Goal: Task Accomplishment & Management: Manage account settings

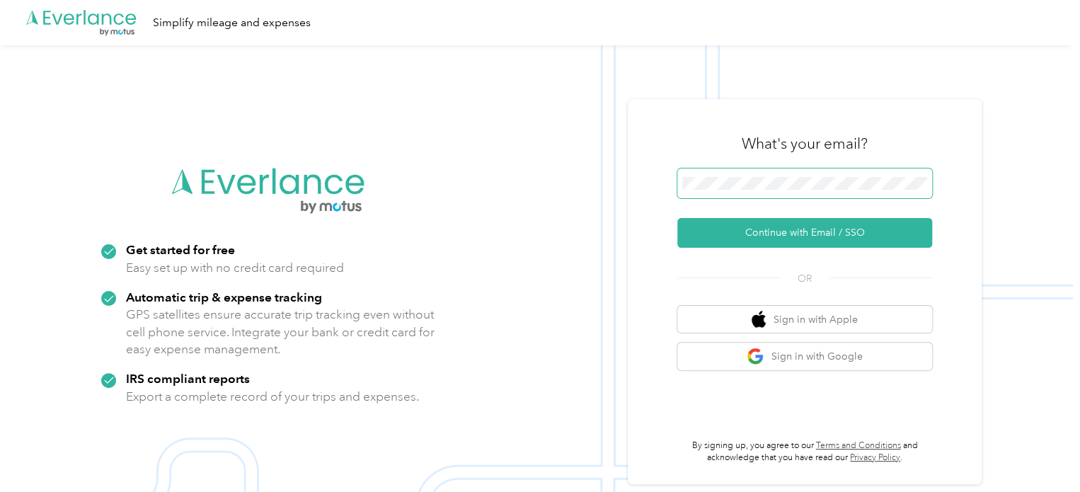
click at [789, 173] on span at bounding box center [804, 183] width 255 height 30
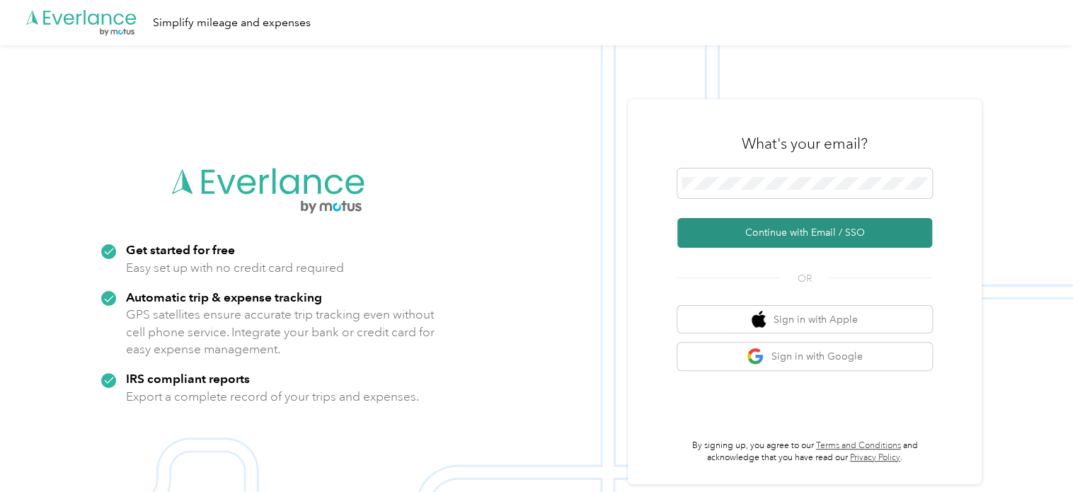
click at [748, 225] on button "Continue with Email / SSO" at bounding box center [804, 233] width 255 height 30
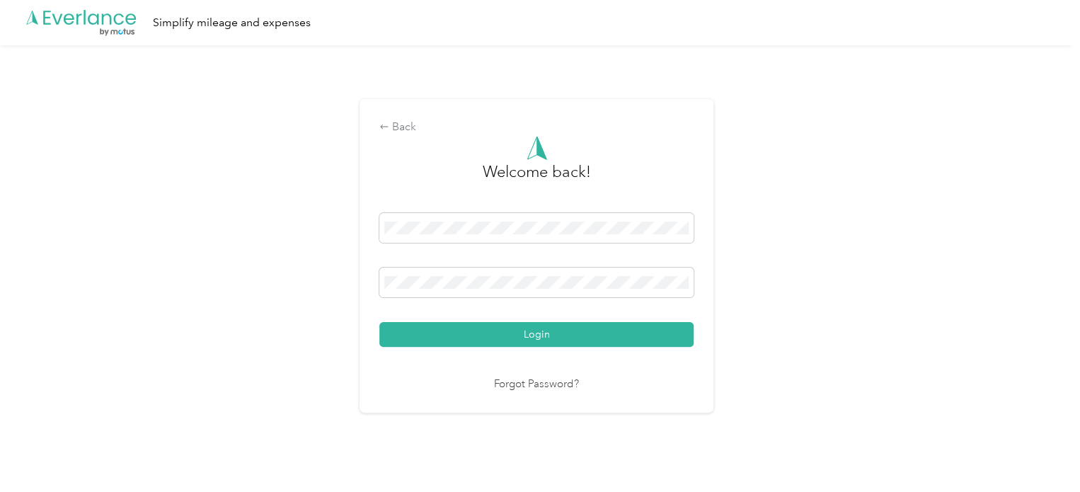
click at [552, 333] on button "Login" at bounding box center [536, 334] width 314 height 25
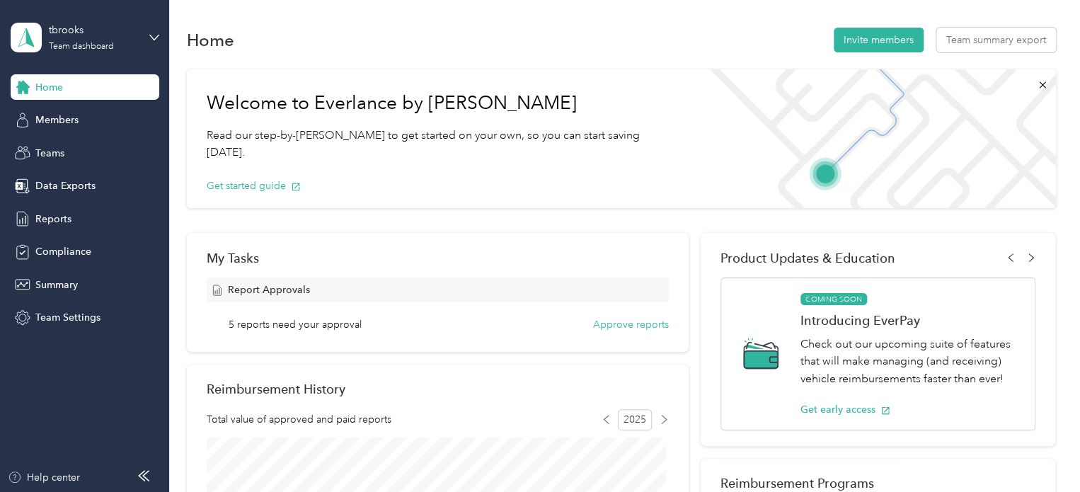
click at [147, 32] on div "tbrooks Team dashboard" at bounding box center [85, 38] width 149 height 50
click at [98, 142] on div "Personal dashboard" at bounding box center [67, 148] width 89 height 15
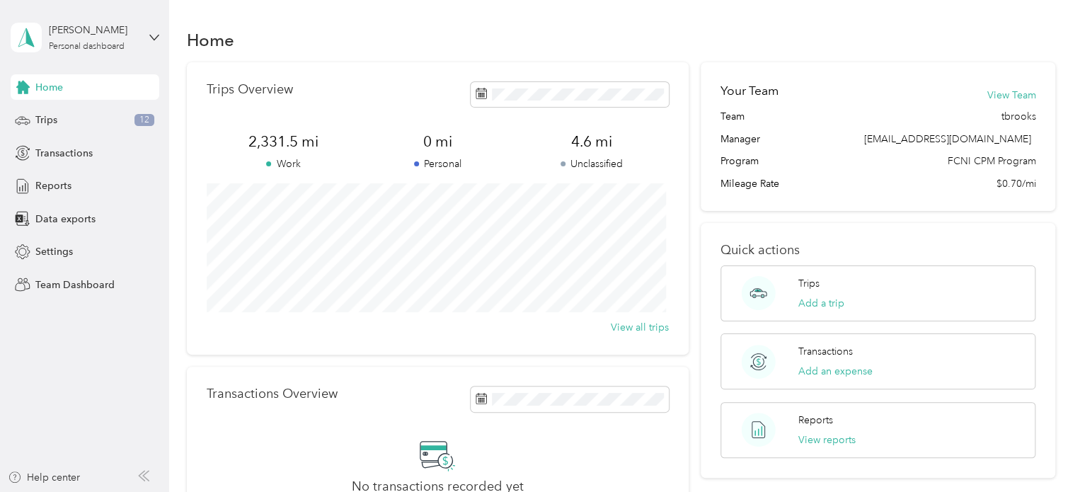
click at [145, 34] on div "[PERSON_NAME] Personal dashboard" at bounding box center [85, 38] width 149 height 50
click at [68, 119] on div "Team dashboard" at bounding box center [61, 116] width 76 height 15
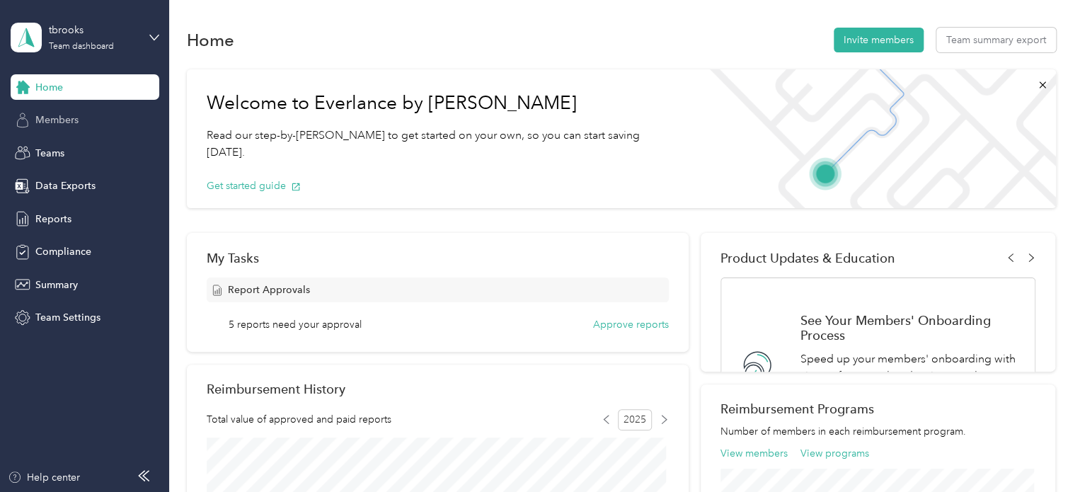
click at [68, 110] on div "Members" at bounding box center [85, 120] width 149 height 25
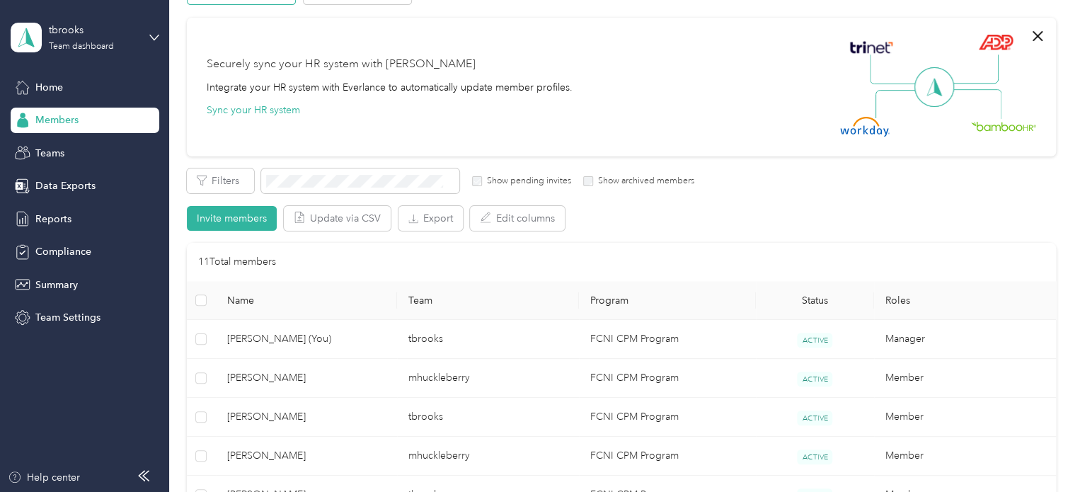
scroll to position [212, 0]
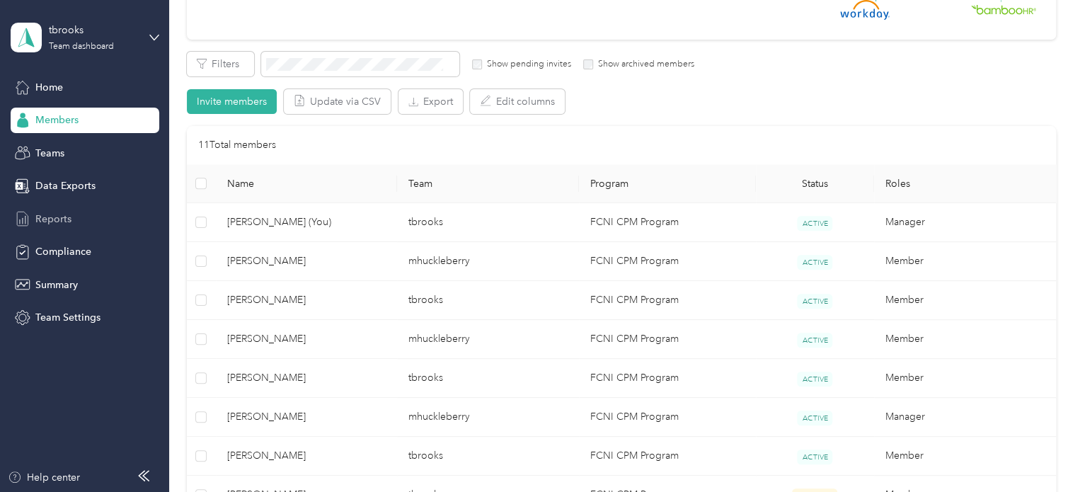
click at [51, 214] on span "Reports" at bounding box center [53, 219] width 36 height 15
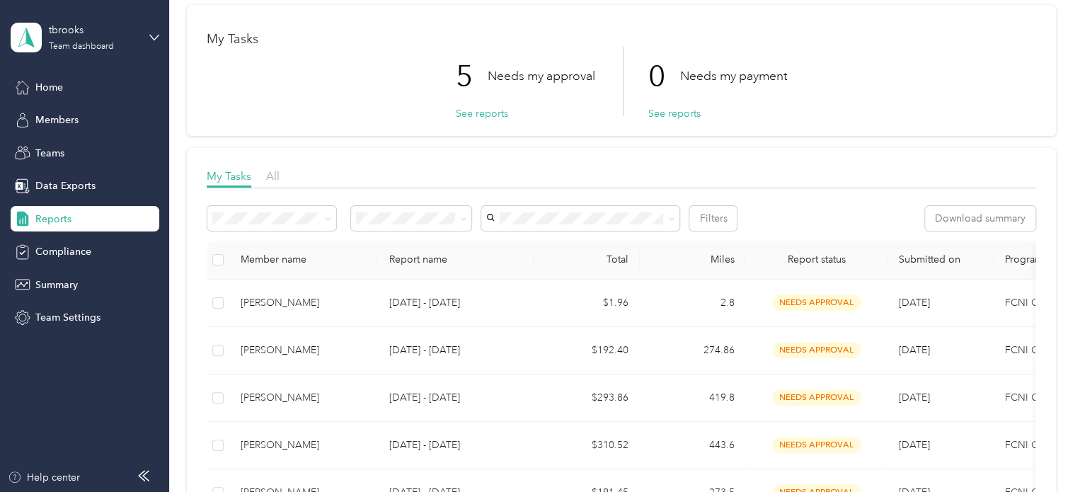
scroll to position [212, 0]
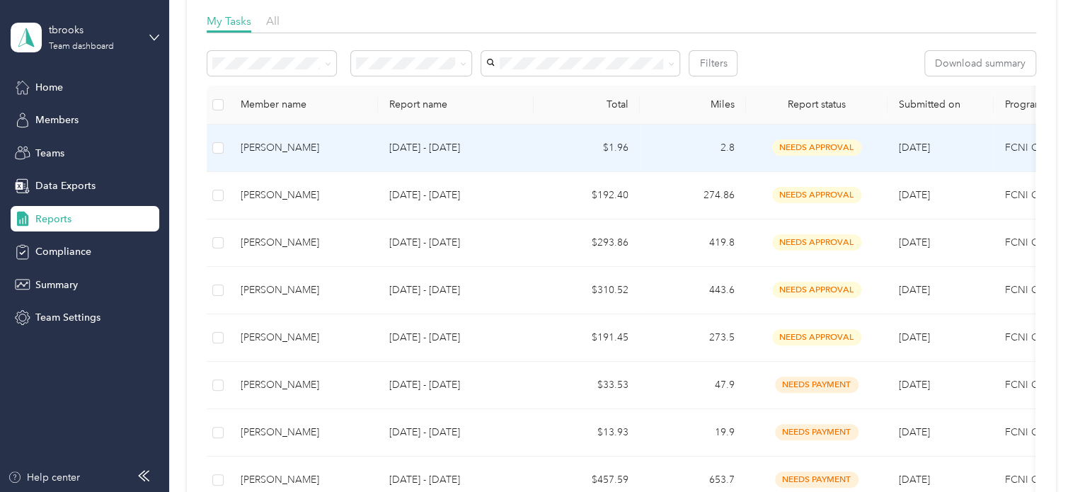
click at [431, 156] on td "[DATE] - [DATE]" at bounding box center [456, 148] width 156 height 47
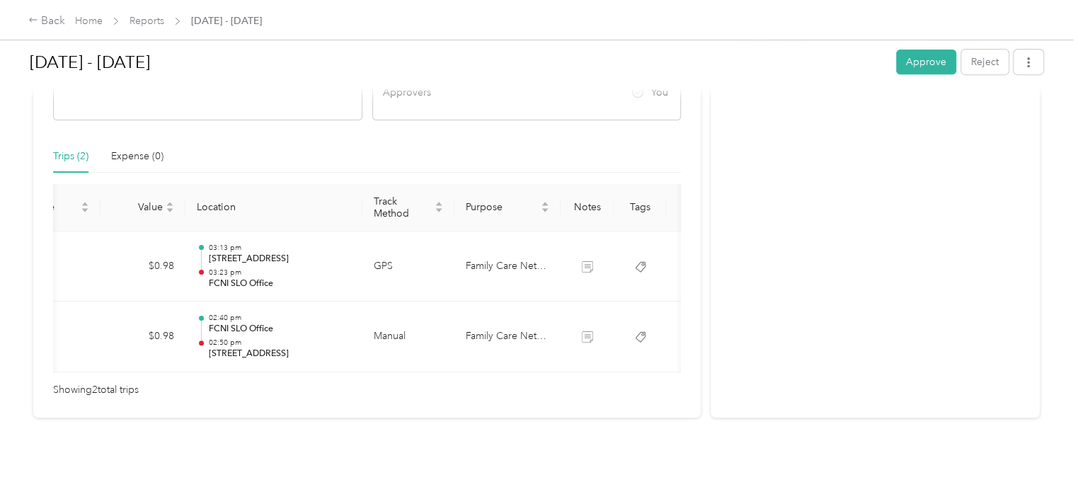
scroll to position [0, 201]
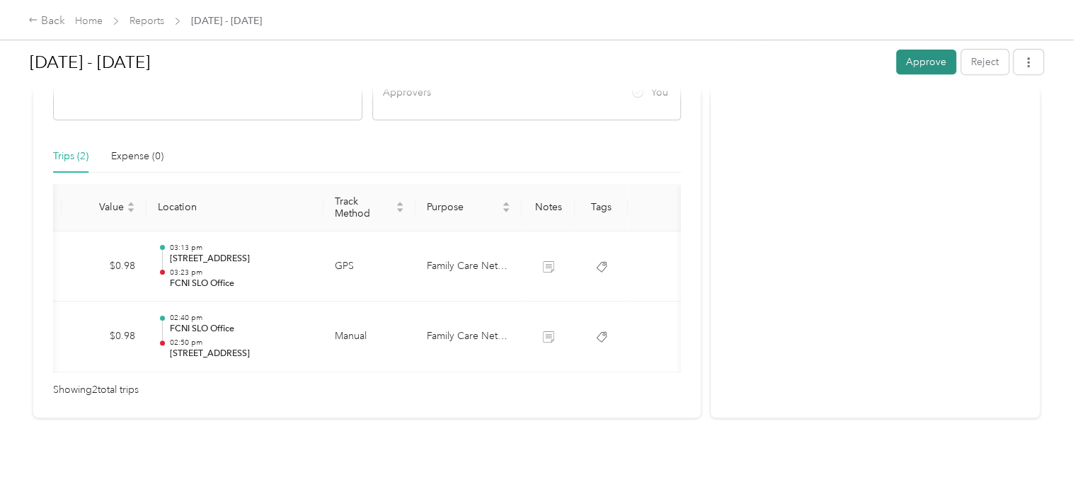
click at [938, 64] on button "Approve" at bounding box center [926, 62] width 60 height 25
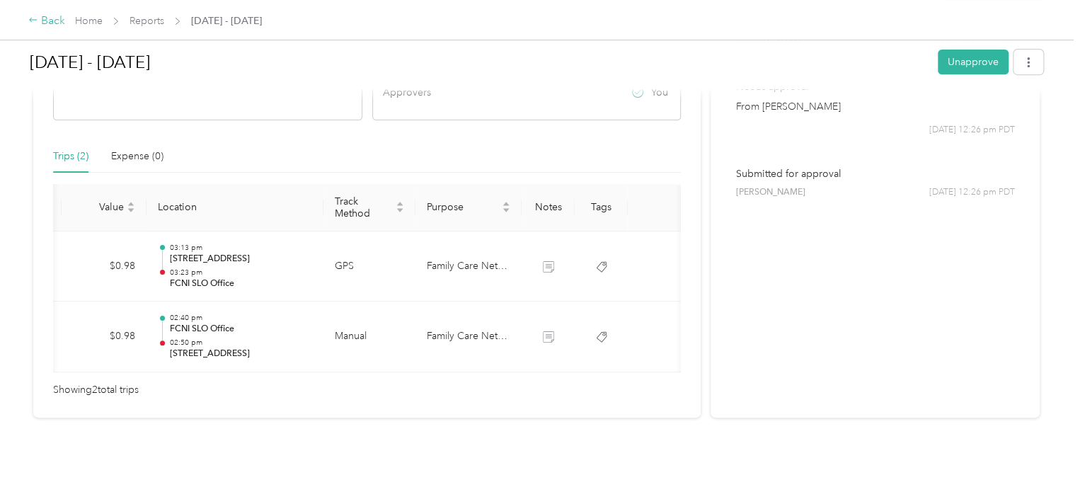
click at [40, 19] on div "Back" at bounding box center [46, 21] width 37 height 17
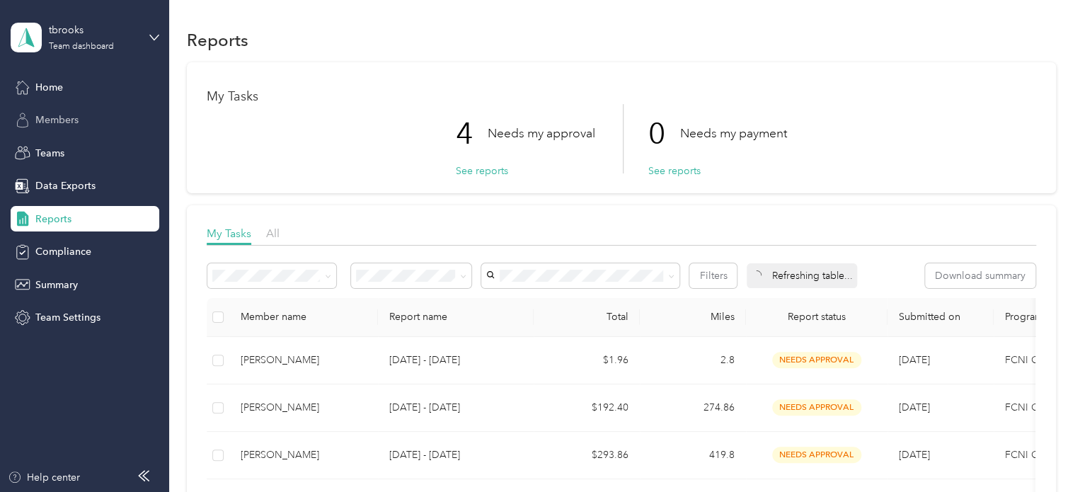
click at [54, 118] on span "Members" at bounding box center [56, 120] width 43 height 15
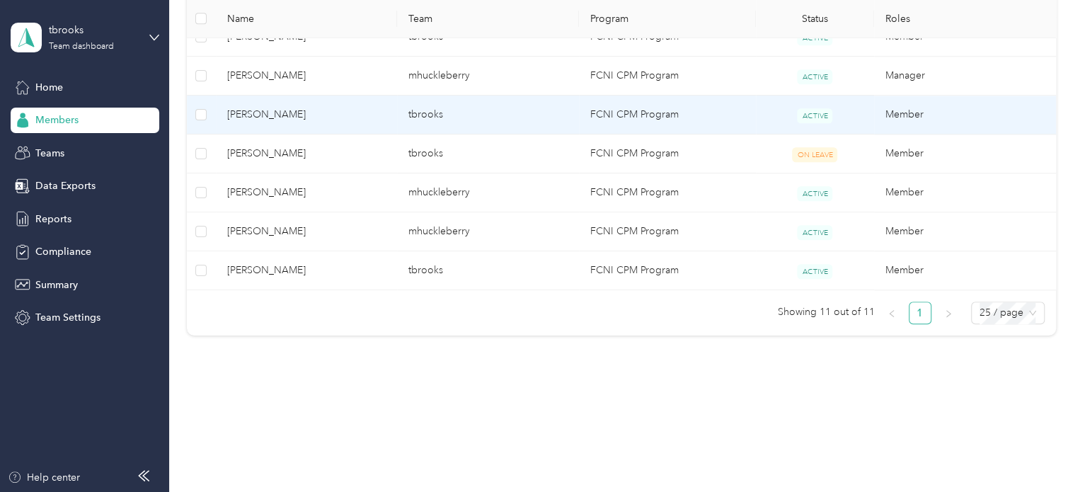
scroll to position [412, 0]
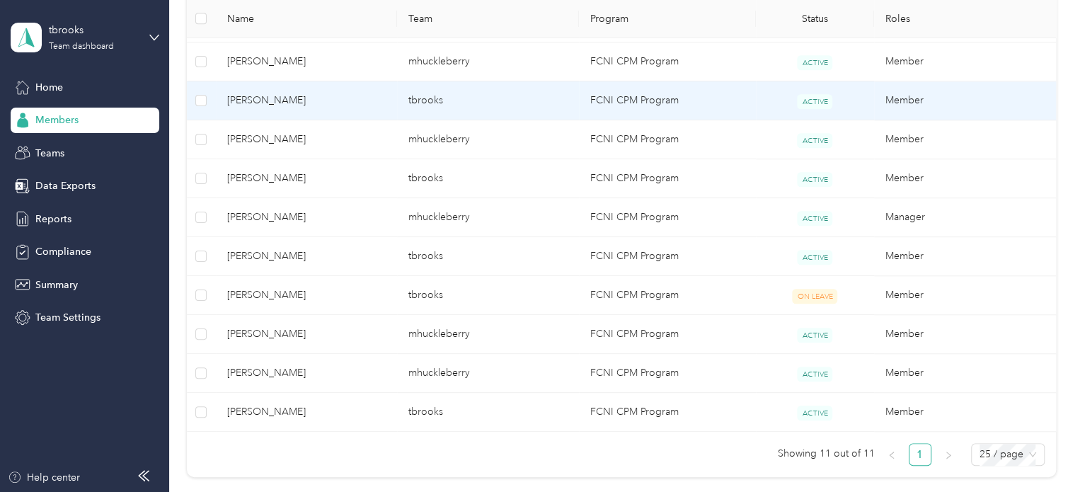
click at [299, 98] on span "[PERSON_NAME]" at bounding box center [306, 101] width 159 height 16
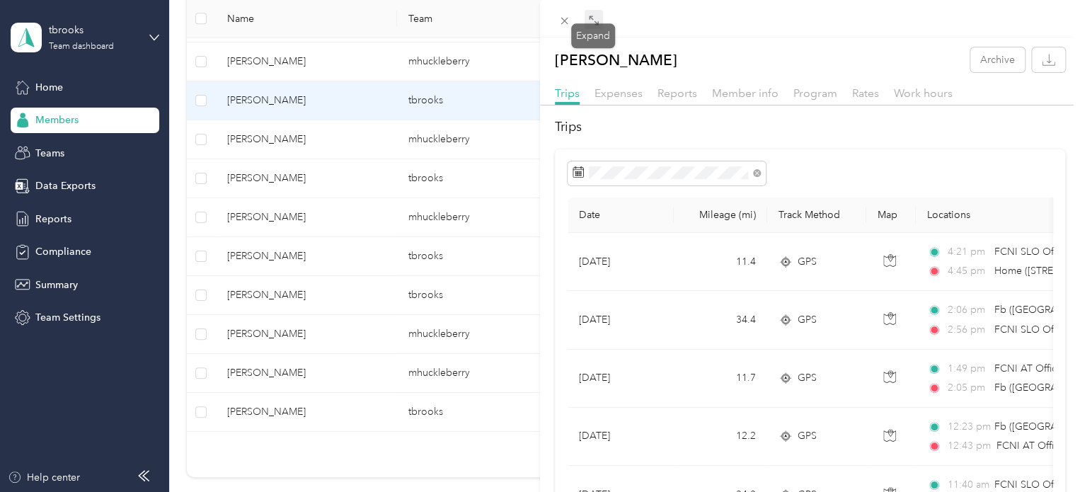
click at [590, 18] on icon at bounding box center [593, 20] width 11 height 11
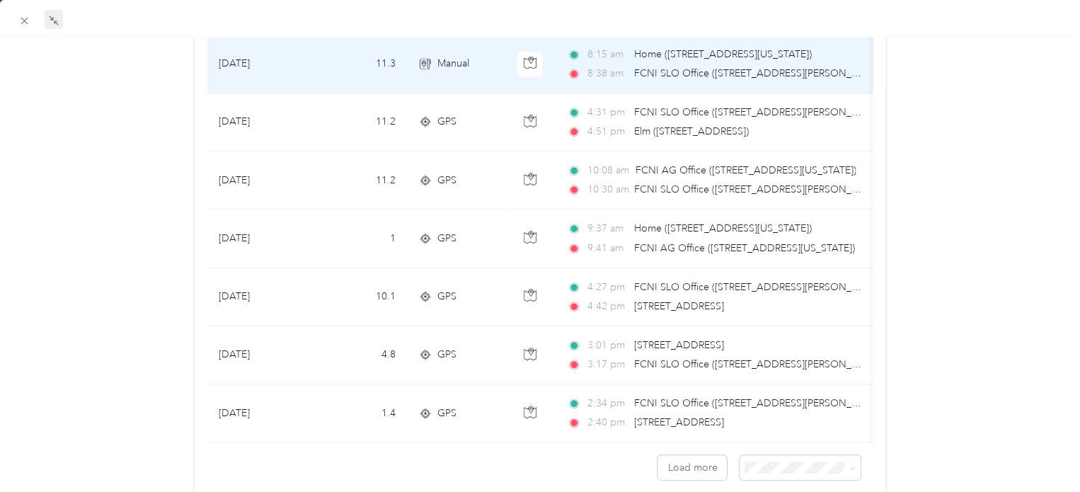
scroll to position [1317, 0]
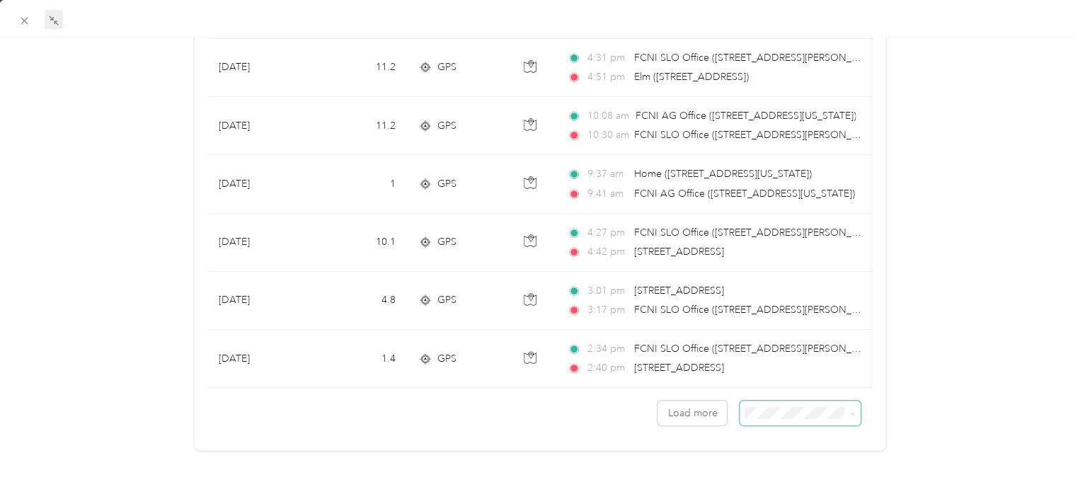
click at [765, 409] on span at bounding box center [800, 413] width 121 height 25
click at [786, 401] on span at bounding box center [800, 413] width 121 height 25
click at [786, 449] on span "50 per load" at bounding box center [766, 453] width 52 height 12
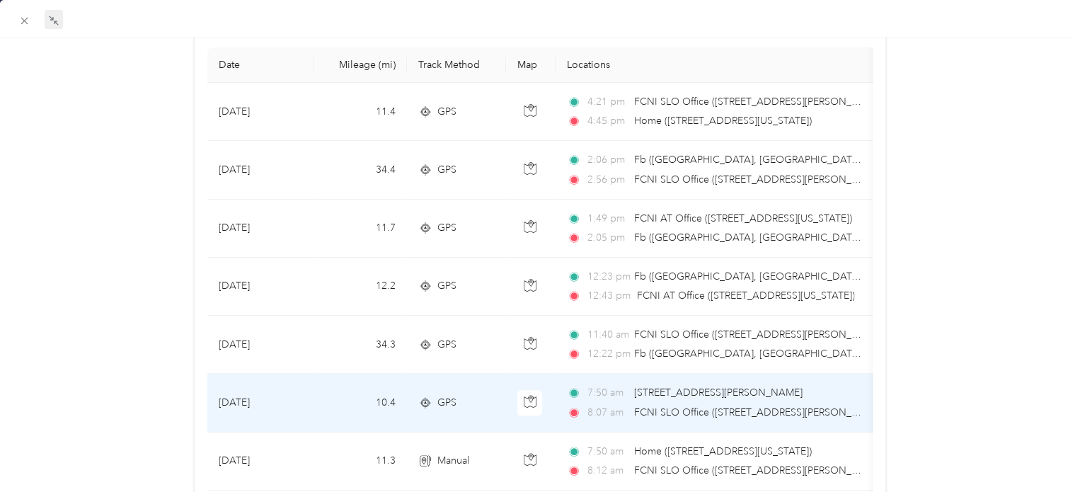
scroll to position [185, 0]
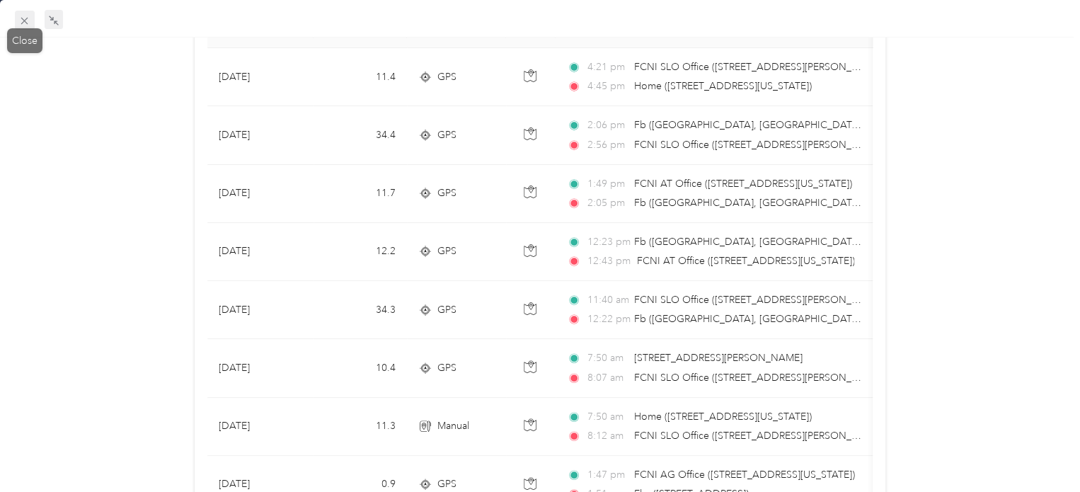
click at [26, 18] on icon at bounding box center [24, 21] width 7 height 7
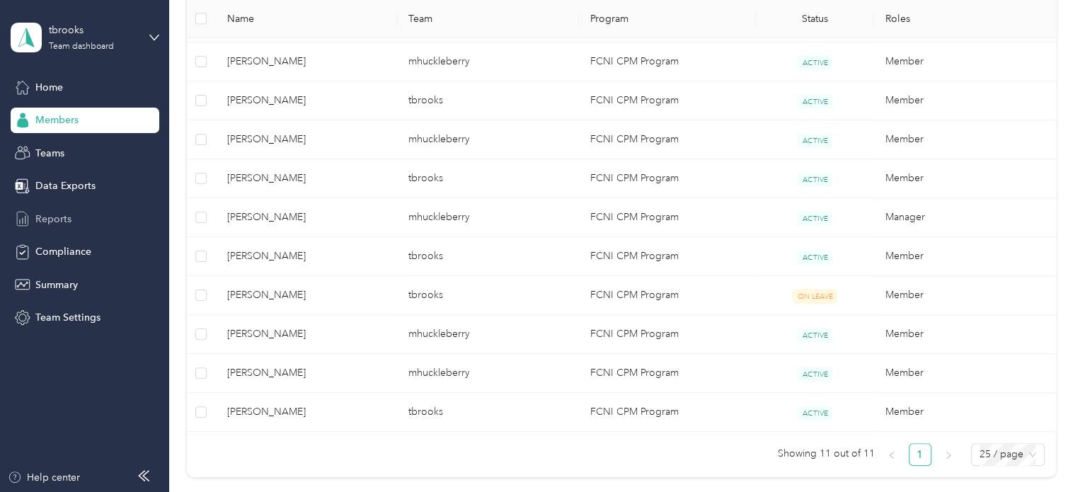
click at [51, 217] on span "Reports" at bounding box center [53, 219] width 36 height 15
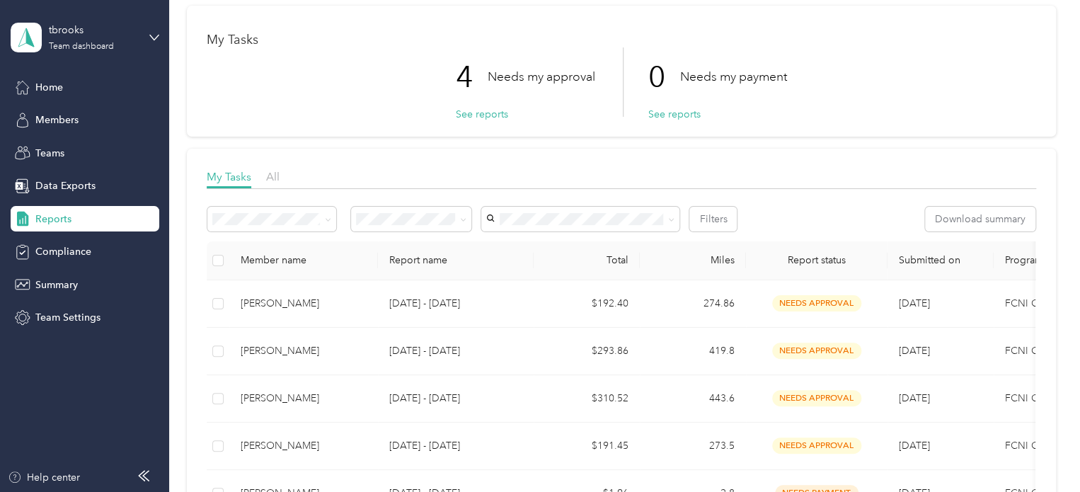
scroll to position [142, 0]
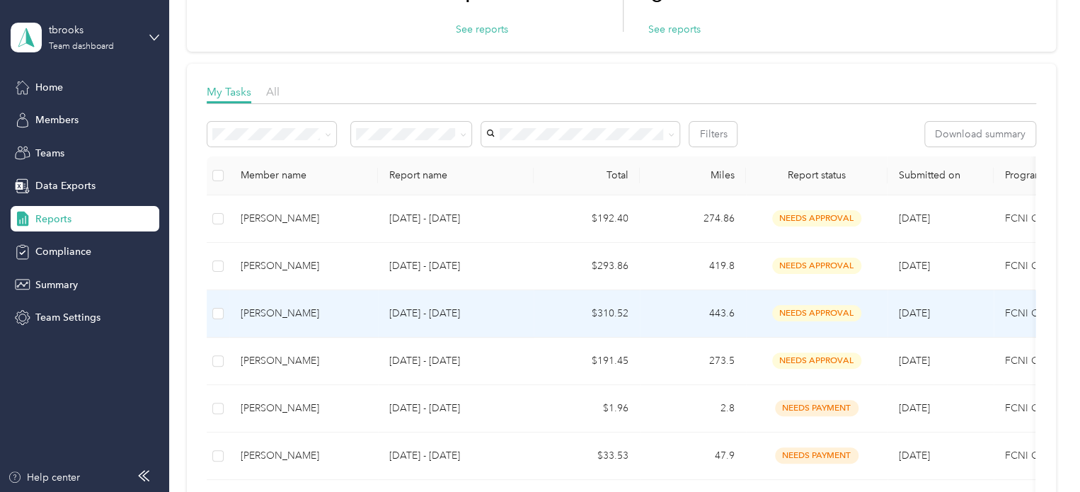
click at [306, 314] on div "[PERSON_NAME]" at bounding box center [304, 314] width 126 height 16
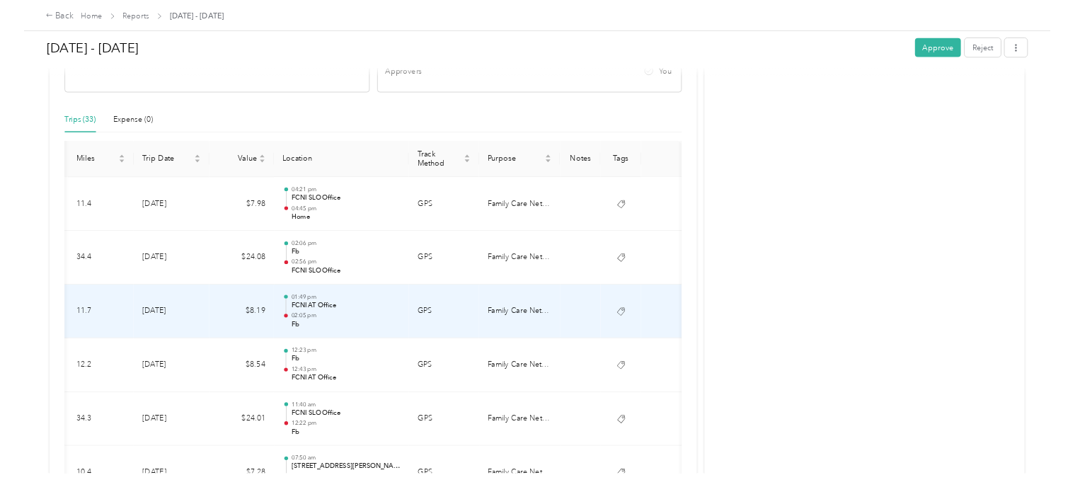
scroll to position [278, 0]
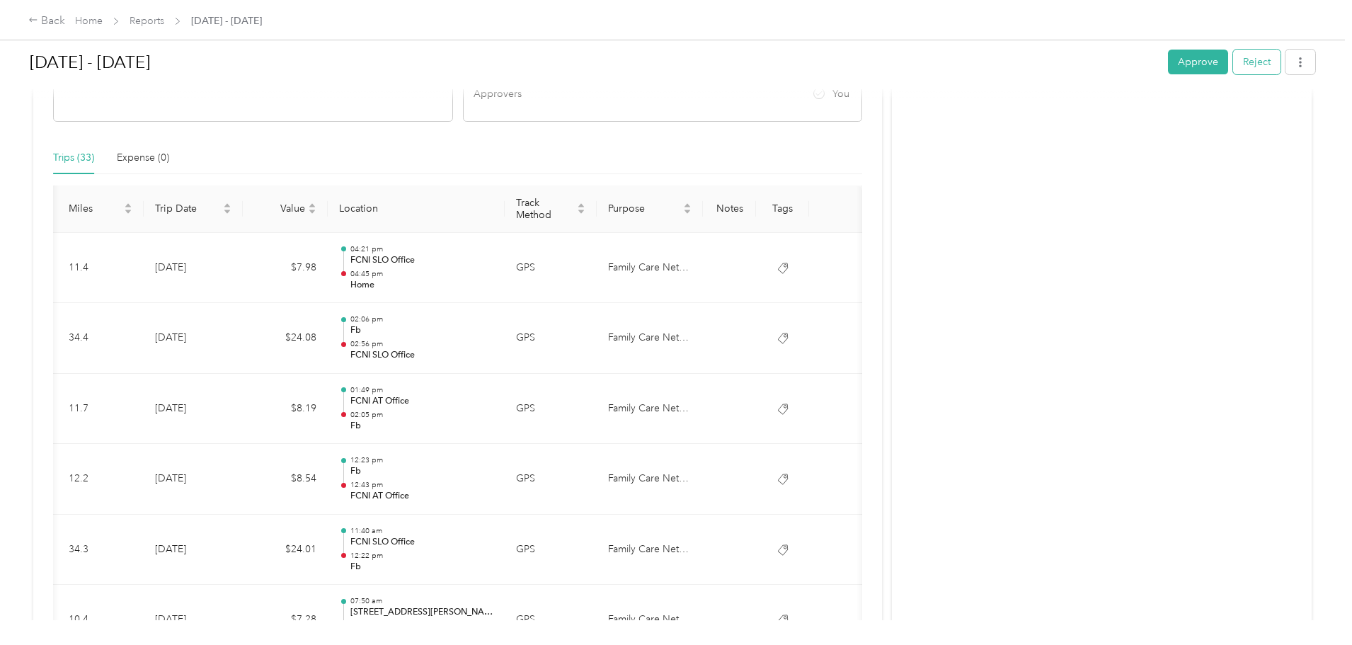
click at [1233, 65] on button "Reject" at bounding box center [1256, 62] width 47 height 25
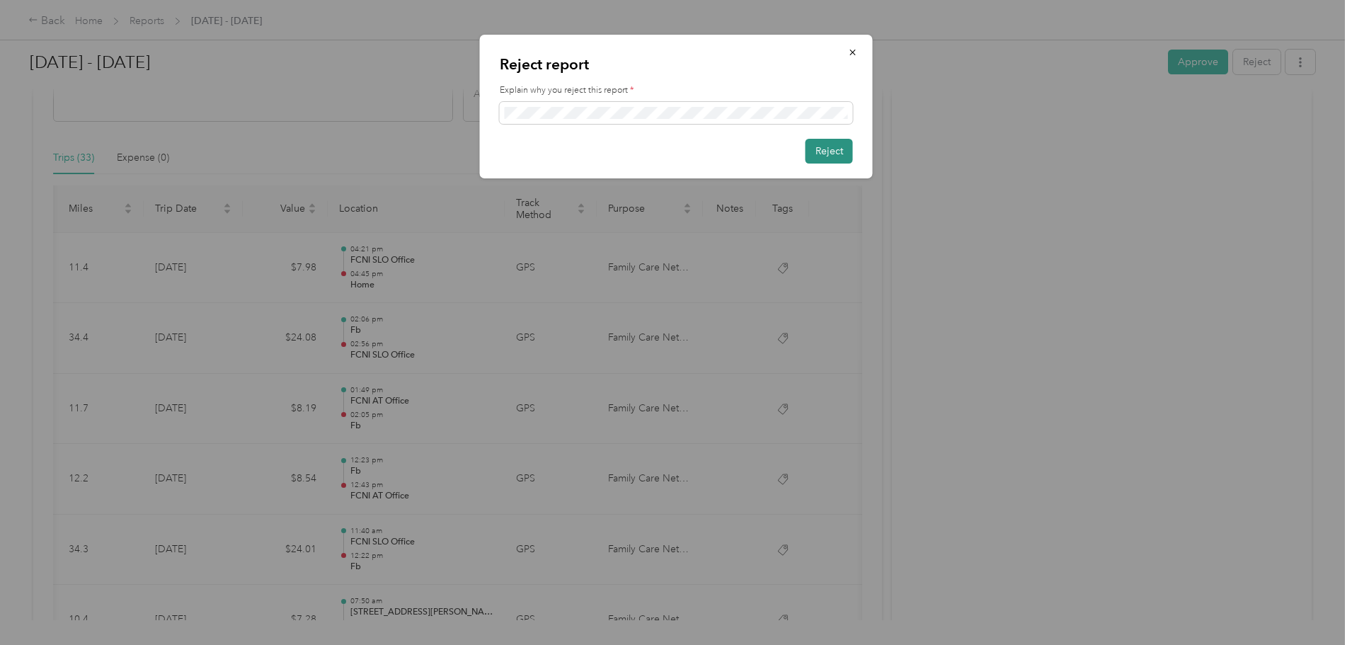
click at [829, 146] on button "Reject" at bounding box center [828, 151] width 47 height 25
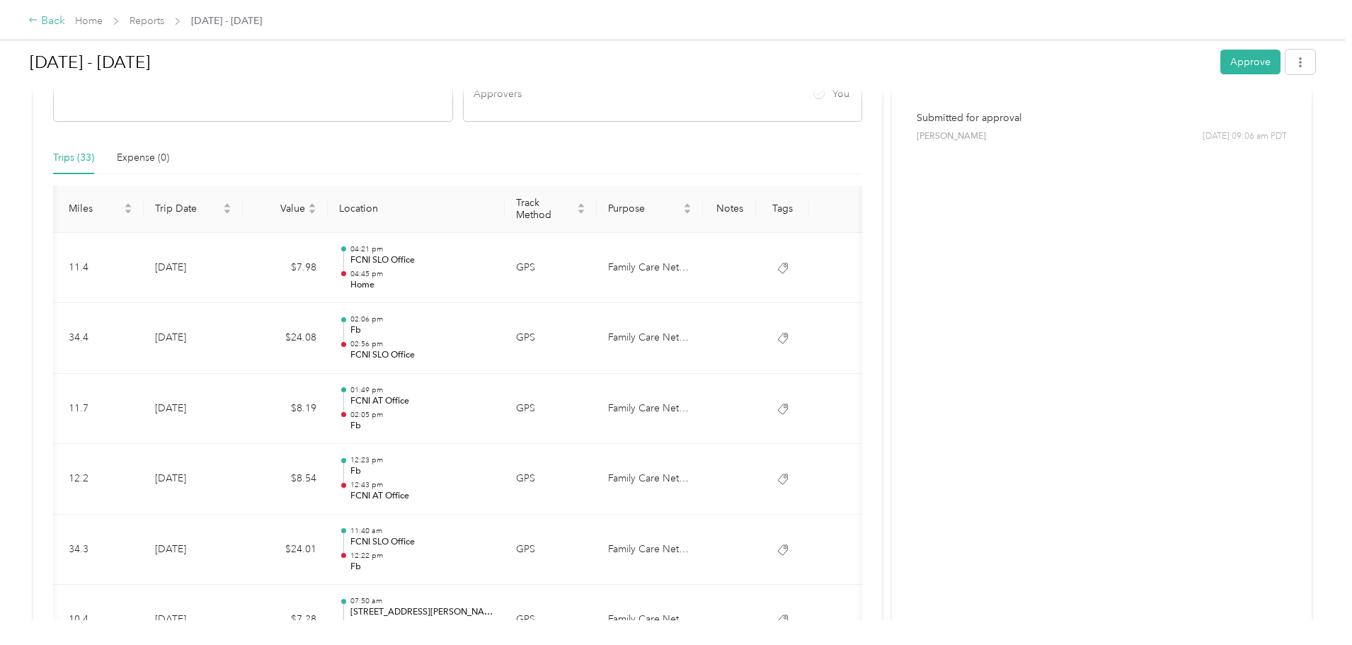
click at [65, 21] on div "Back" at bounding box center [46, 21] width 37 height 17
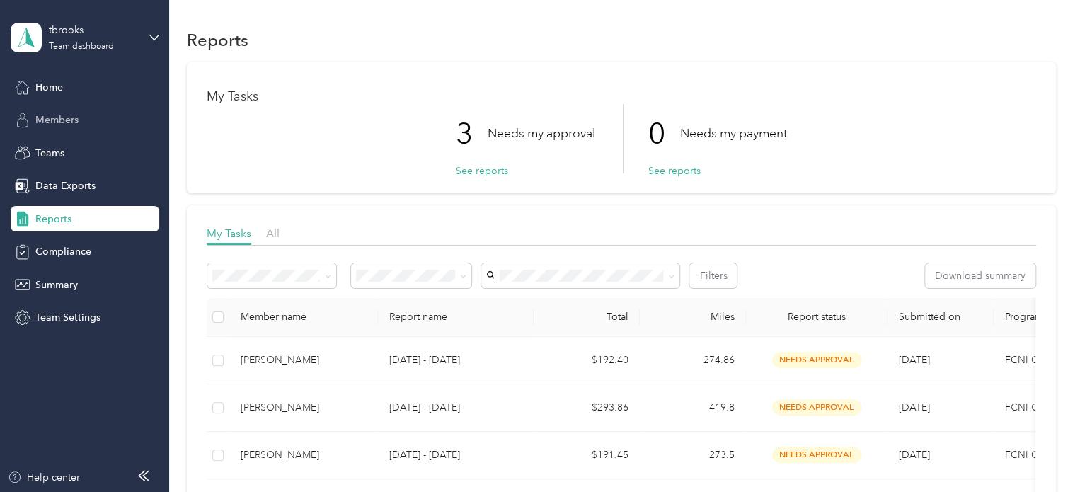
click at [54, 120] on span "Members" at bounding box center [56, 120] width 43 height 15
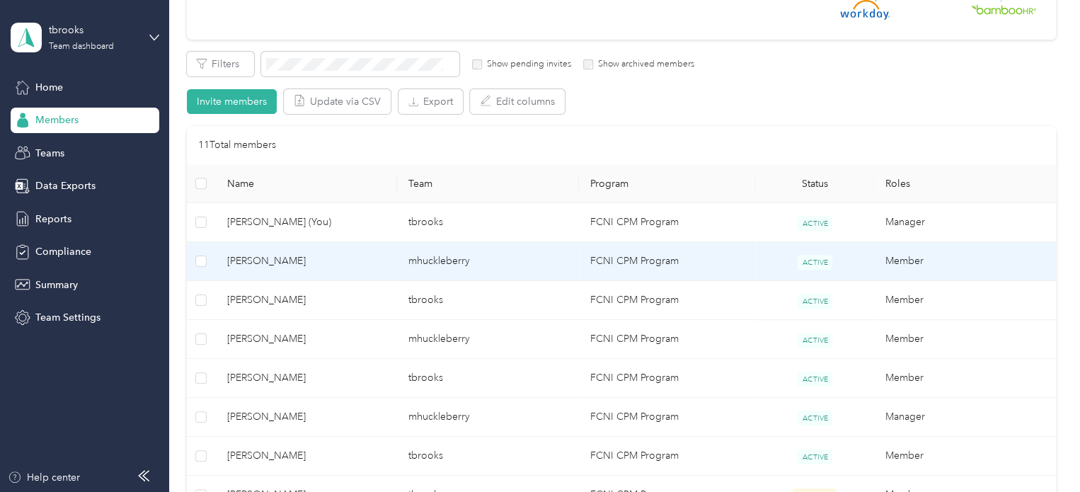
scroll to position [283, 0]
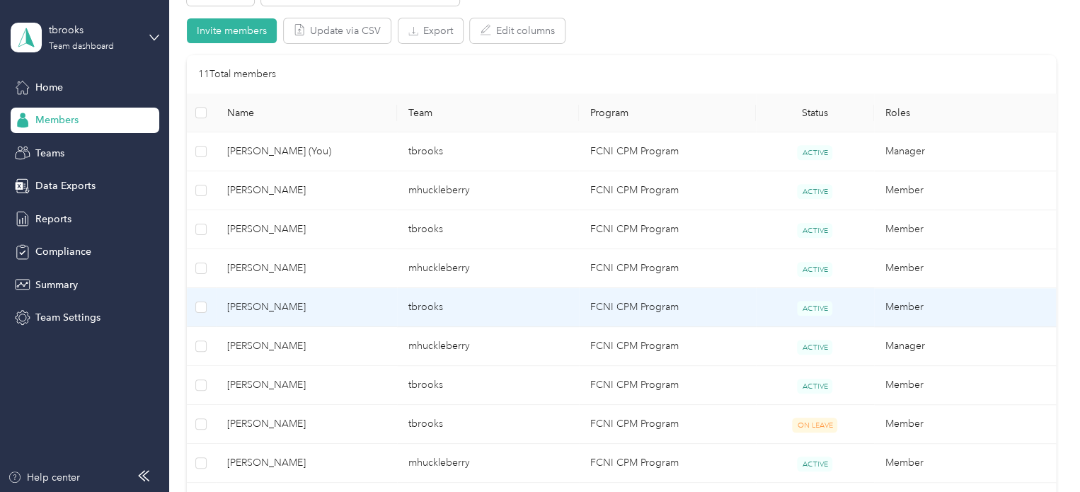
click at [311, 311] on span "[PERSON_NAME]" at bounding box center [306, 307] width 159 height 16
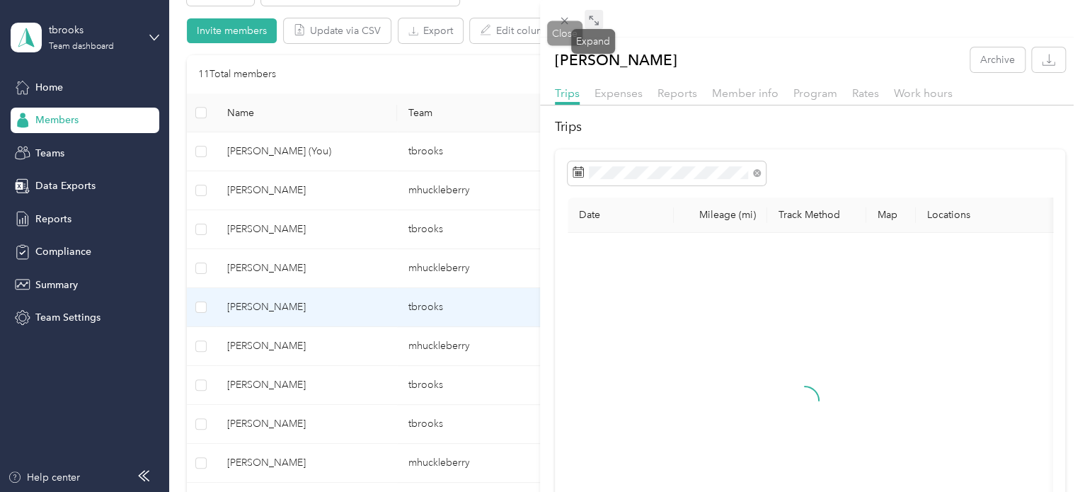
click at [592, 29] on div "Expand" at bounding box center [593, 41] width 44 height 25
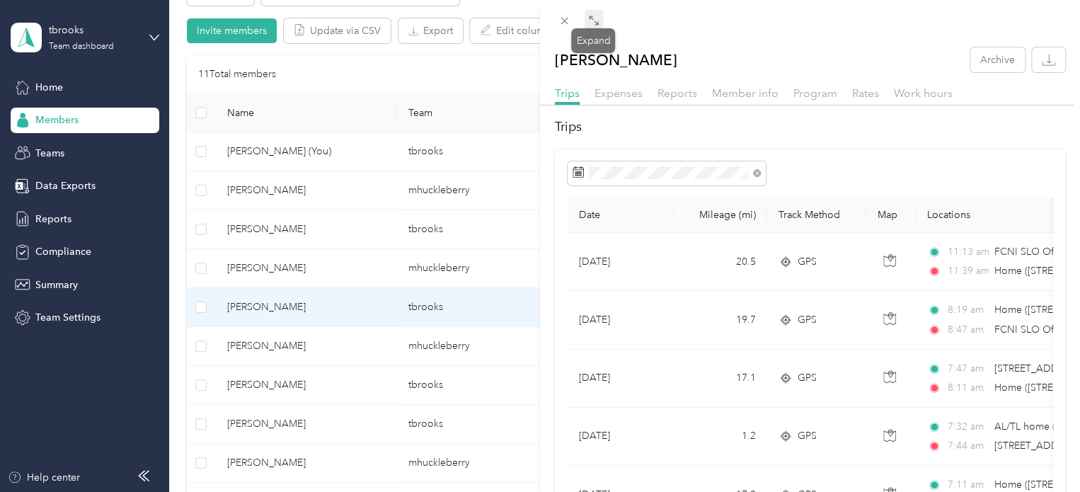
click at [594, 16] on icon at bounding box center [593, 20] width 11 height 11
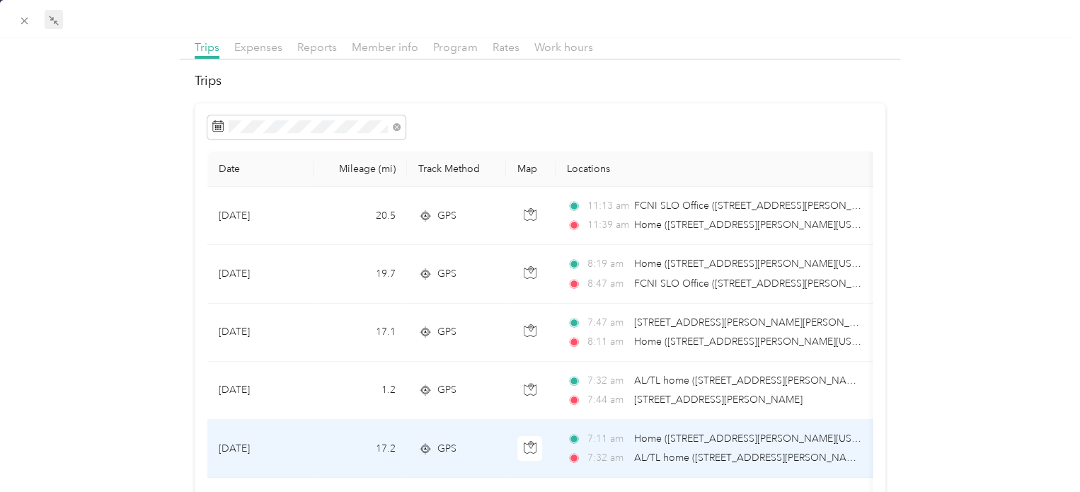
scroll to position [71, 0]
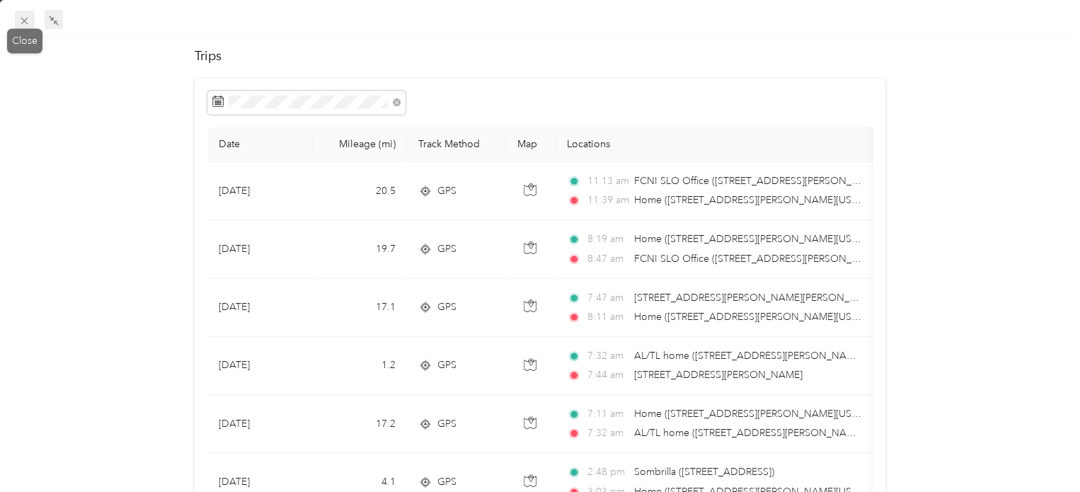
click at [33, 17] on span at bounding box center [25, 21] width 20 height 20
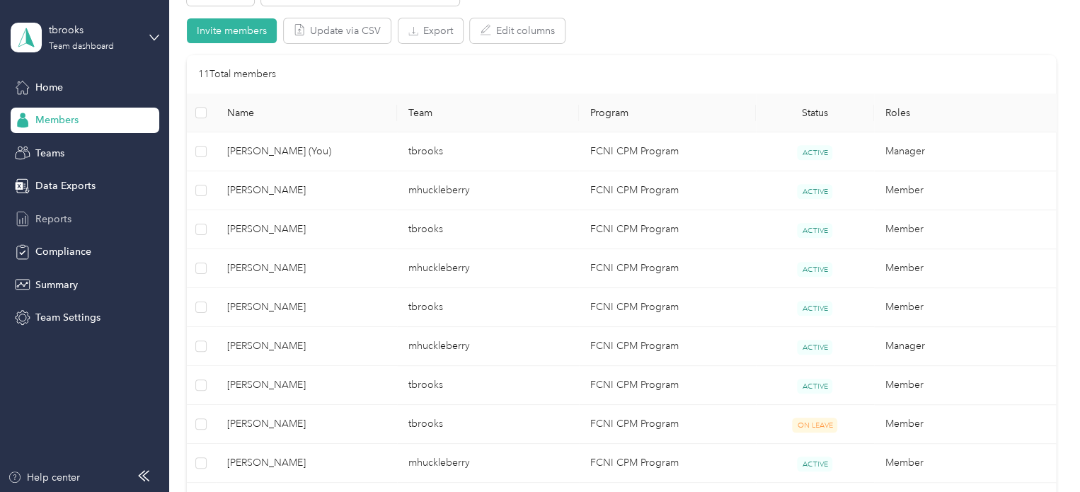
click at [47, 220] on span "Reports" at bounding box center [53, 219] width 36 height 15
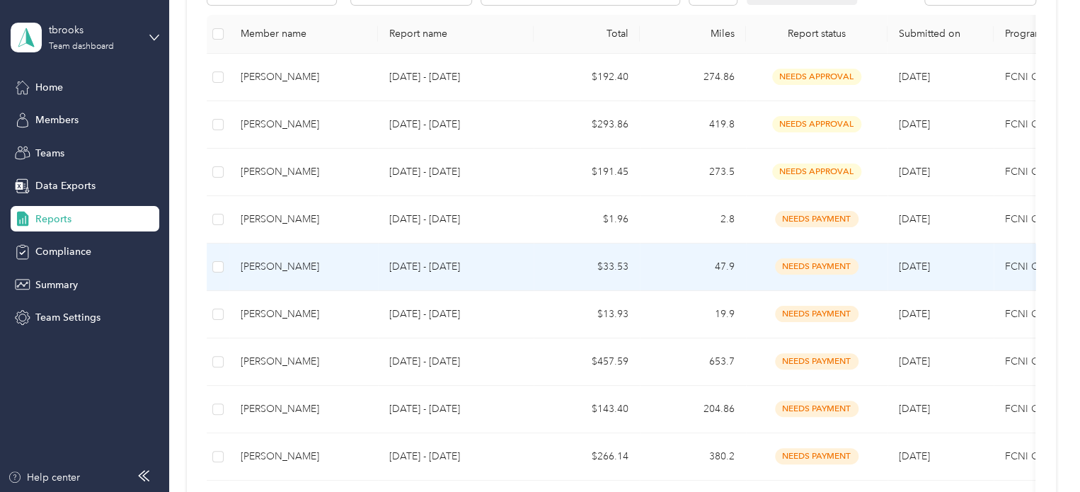
click at [299, 260] on div "[PERSON_NAME]" at bounding box center [304, 267] width 126 height 16
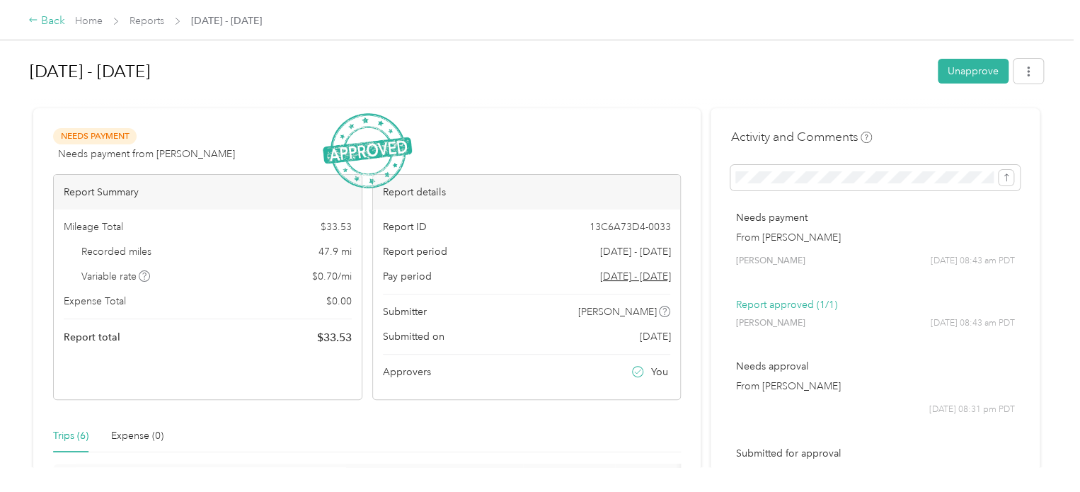
click at [36, 18] on icon at bounding box center [33, 20] width 10 height 10
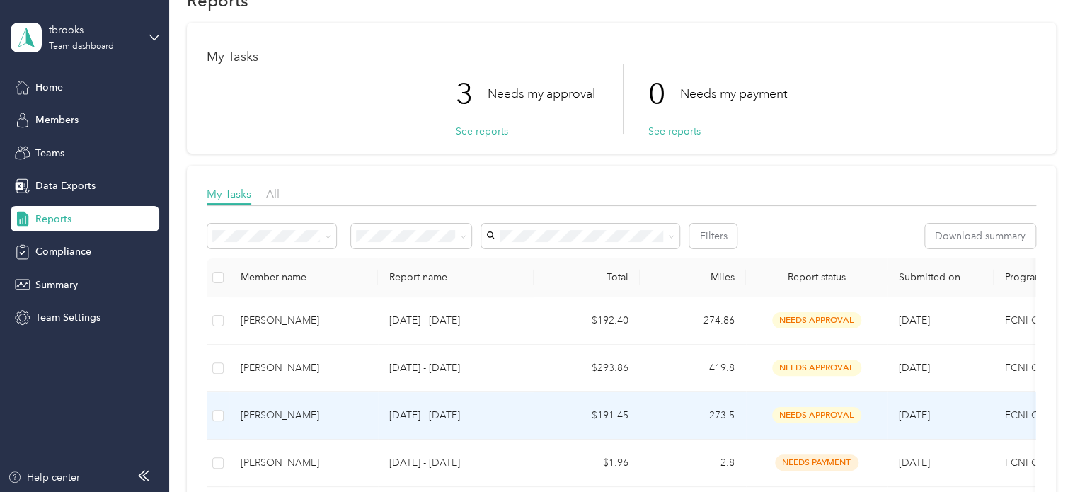
scroll to position [71, 0]
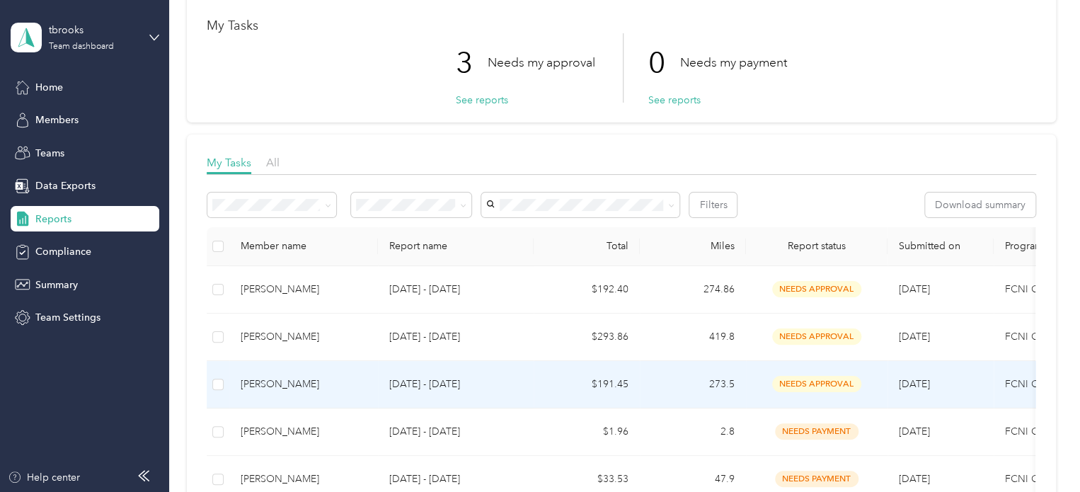
click at [309, 381] on div "[PERSON_NAME]" at bounding box center [304, 385] width 126 height 16
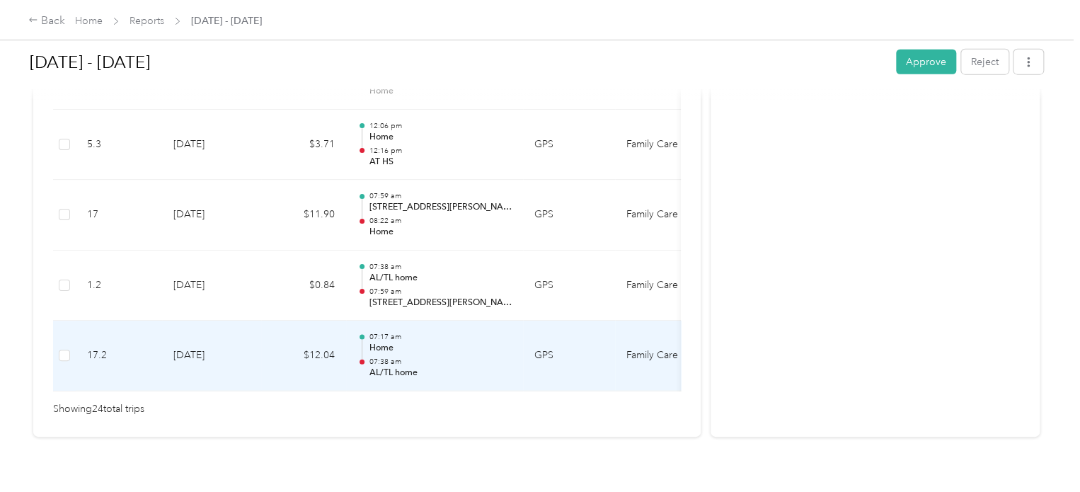
scroll to position [1846, 0]
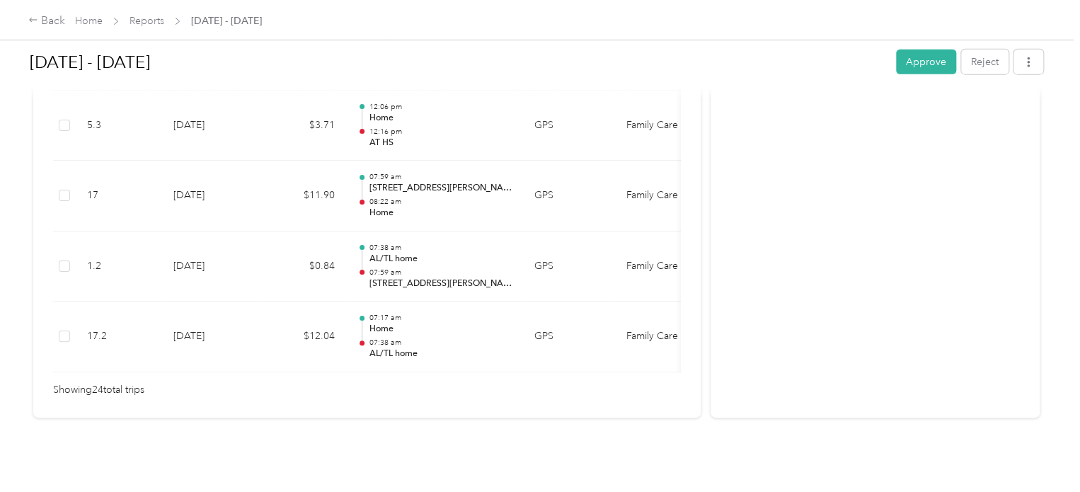
click at [485, 347] on td "07:17 am Home 07:38 am AL/TL home" at bounding box center [434, 336] width 177 height 71
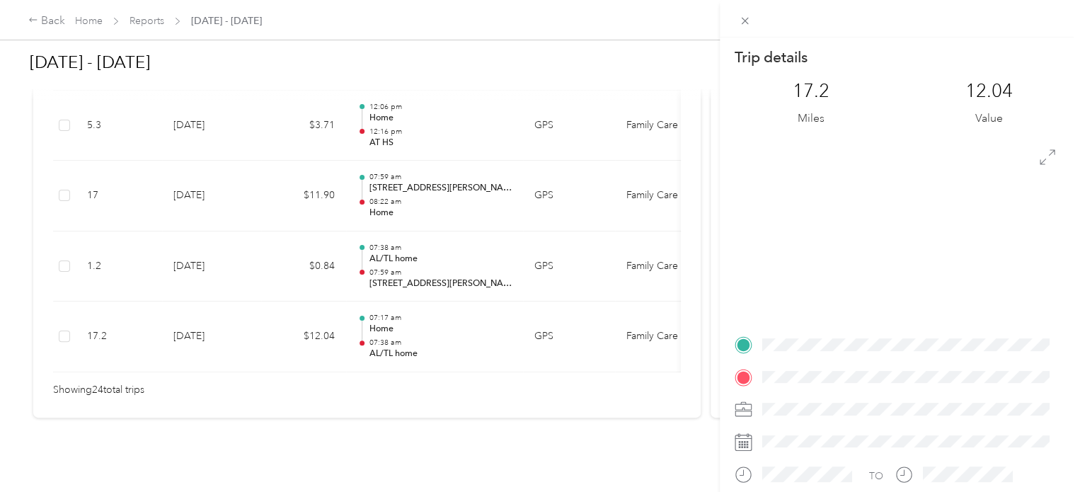
drag, startPoint x: 485, startPoint y: 355, endPoint x: 566, endPoint y: 352, distance: 81.4
click at [566, 352] on div "Trip details This trip cannot be edited because it is either under review, appr…" at bounding box center [540, 246] width 1080 height 492
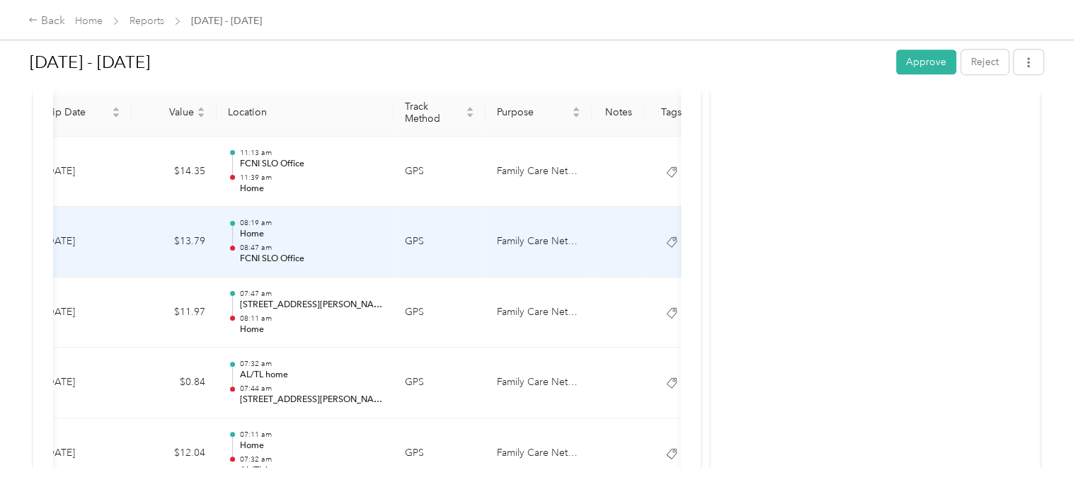
scroll to position [360, 0]
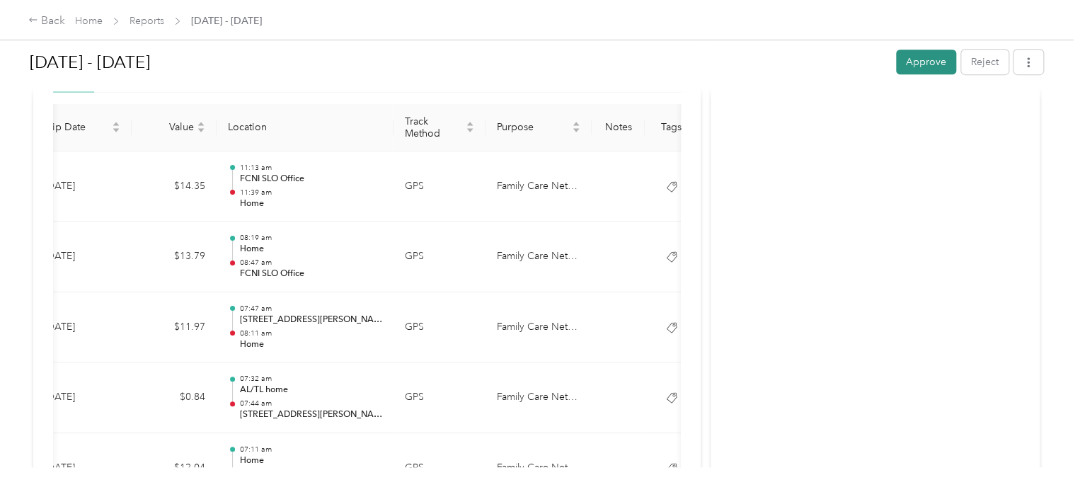
click at [934, 64] on button "Approve" at bounding box center [926, 62] width 60 height 25
click at [35, 23] on icon at bounding box center [33, 20] width 10 height 10
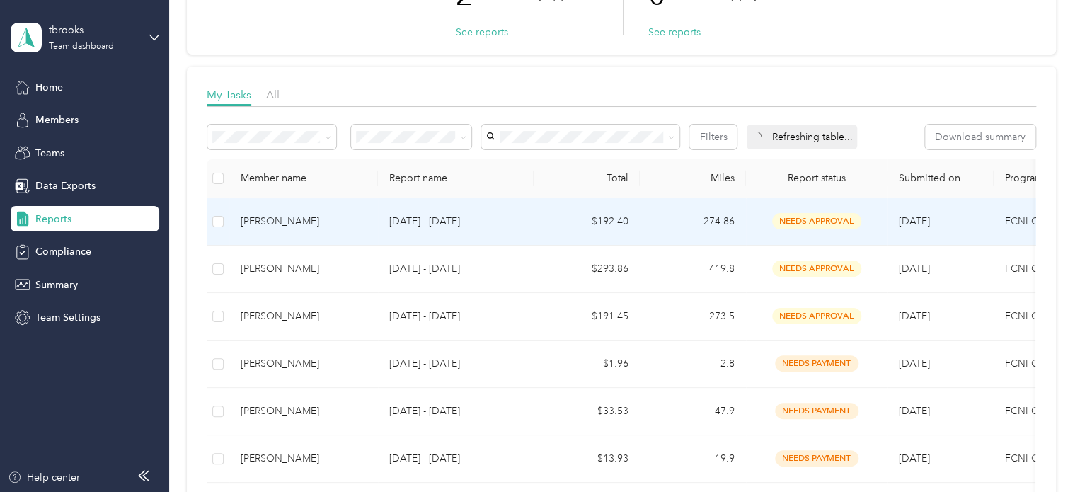
scroll to position [142, 0]
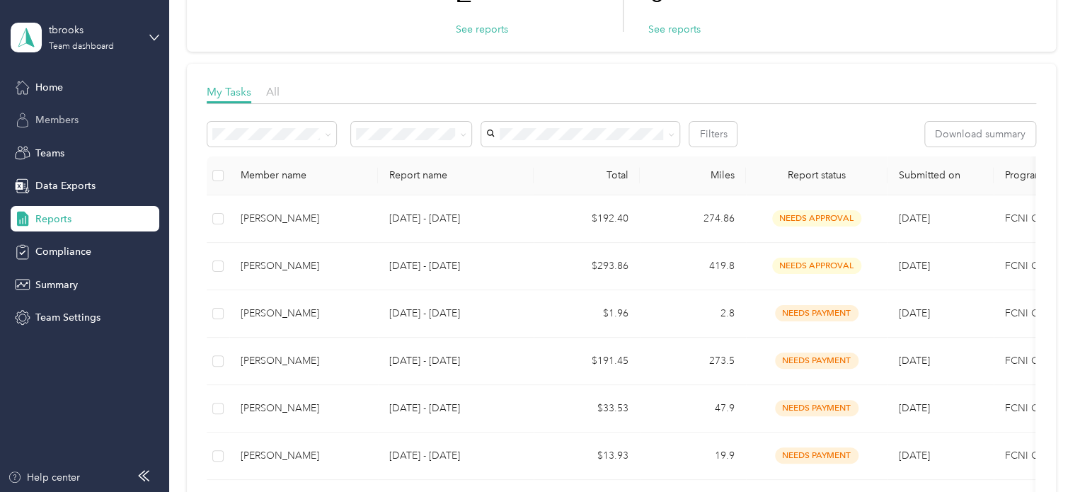
click at [65, 112] on div "Members" at bounding box center [85, 120] width 149 height 25
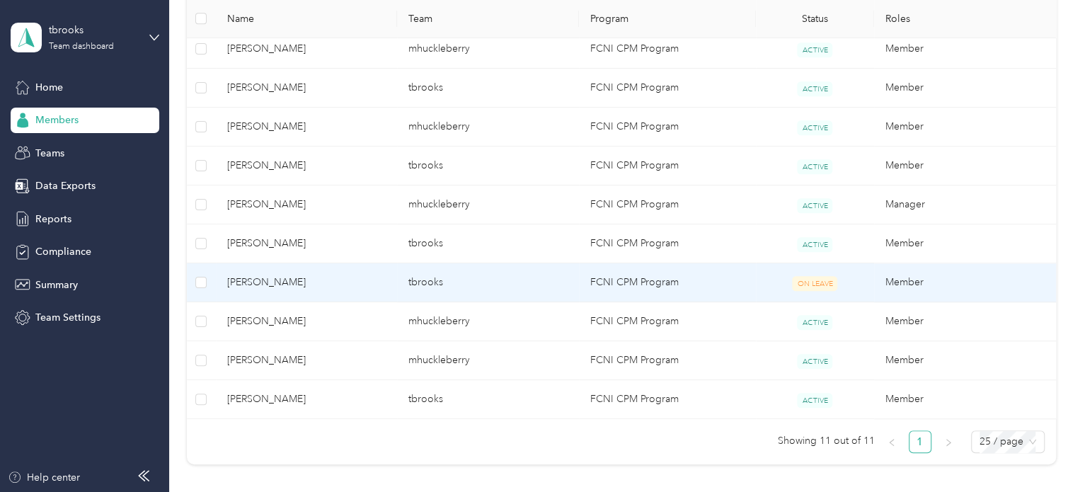
scroll to position [495, 0]
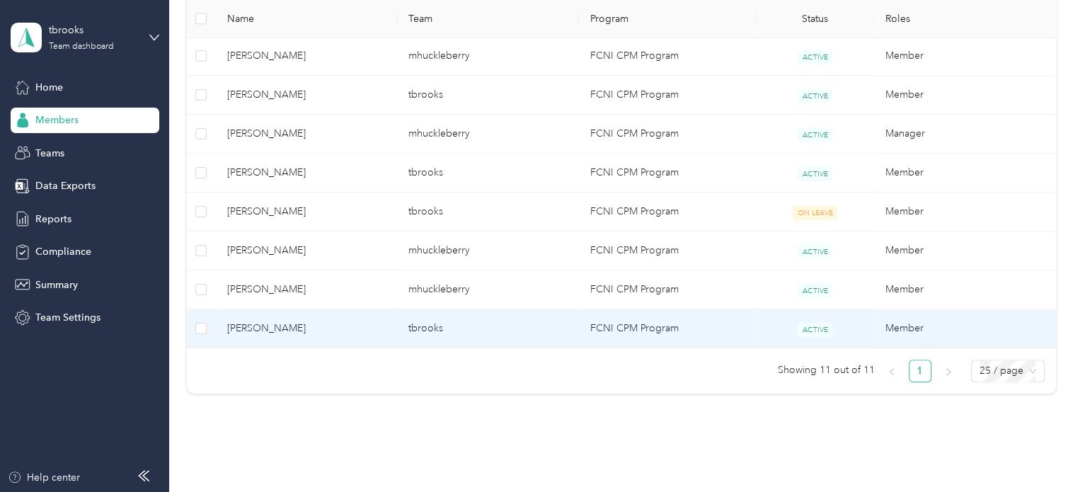
click at [299, 324] on span "[PERSON_NAME]" at bounding box center [306, 329] width 159 height 16
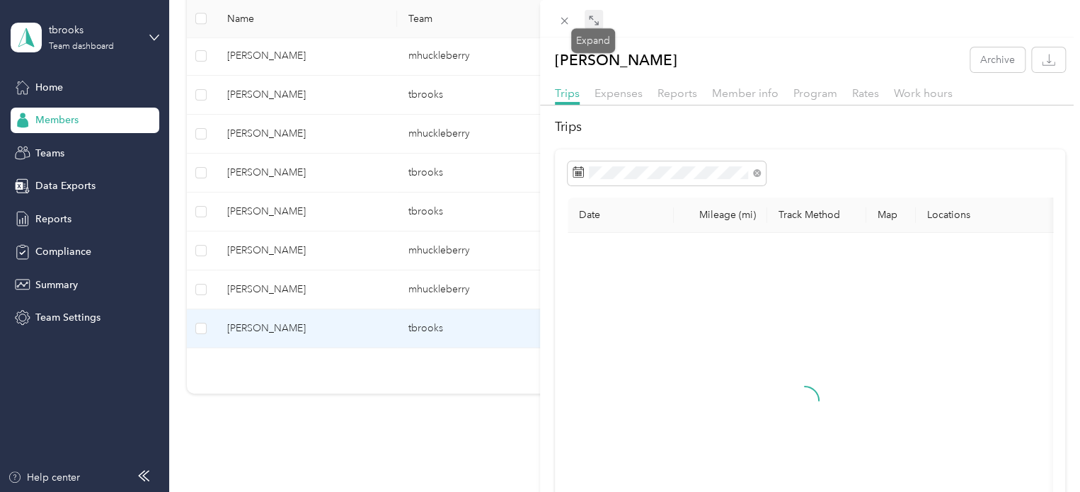
click at [591, 16] on icon at bounding box center [593, 20] width 11 height 11
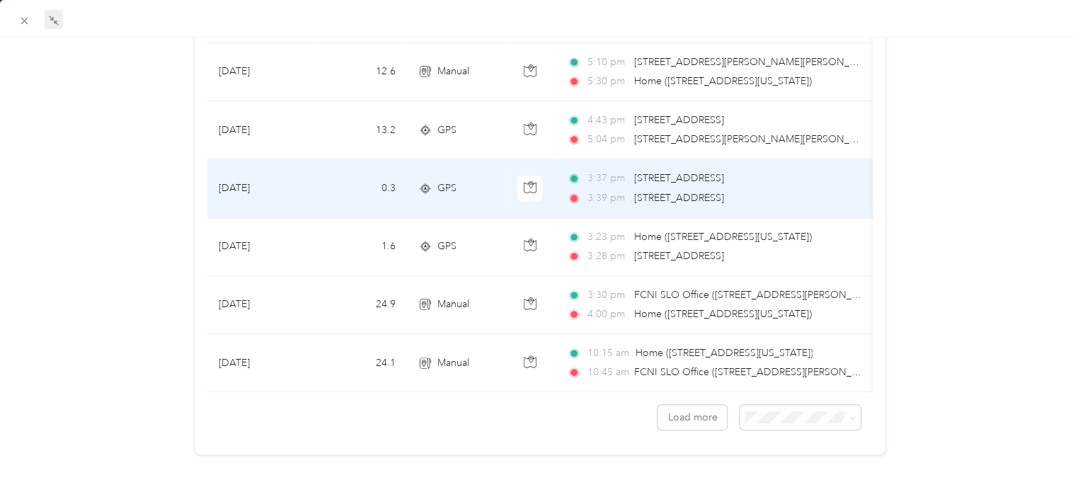
scroll to position [1317, 0]
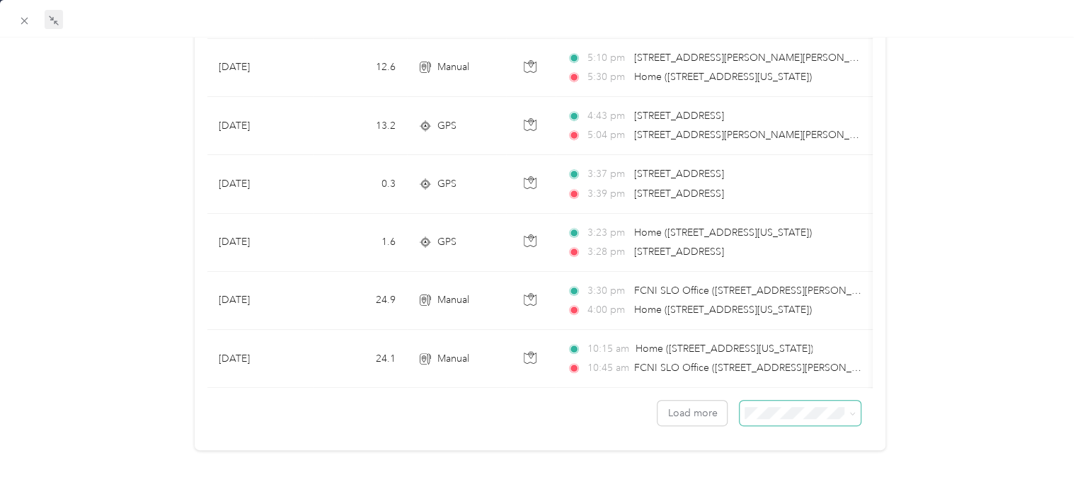
click at [793, 401] on span at bounding box center [800, 413] width 121 height 25
click at [786, 414] on span at bounding box center [800, 413] width 121 height 25
click at [775, 459] on li "50 per load" at bounding box center [790, 453] width 121 height 25
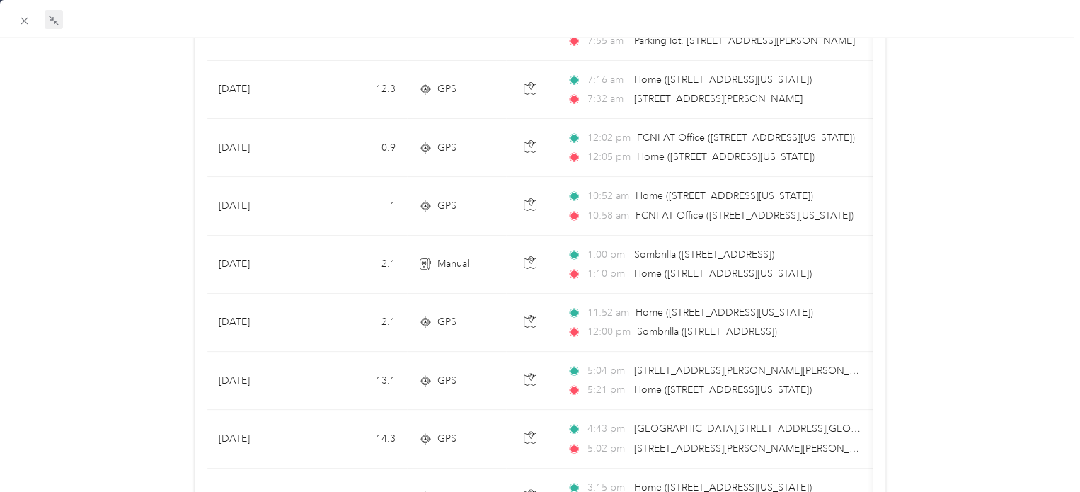
scroll to position [822, 0]
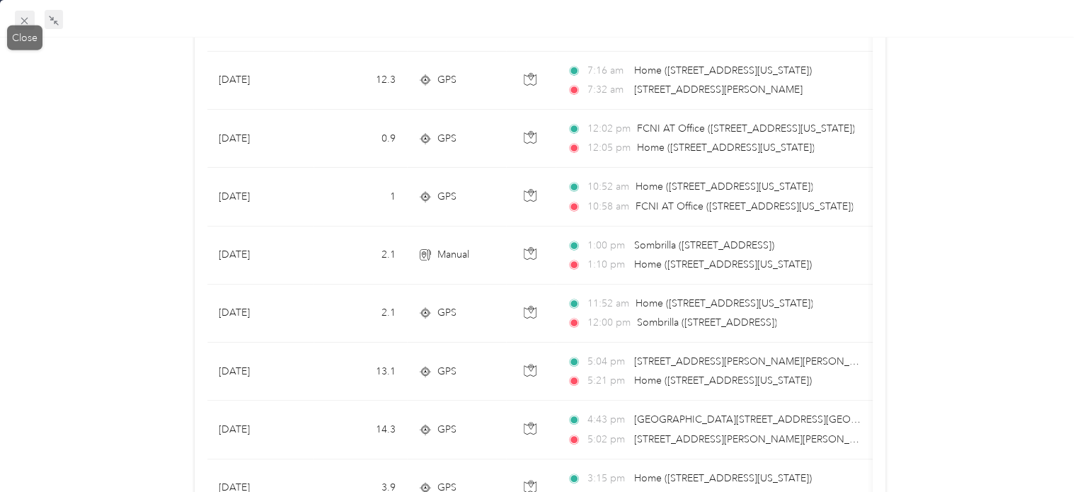
click at [25, 21] on icon at bounding box center [24, 21] width 12 height 12
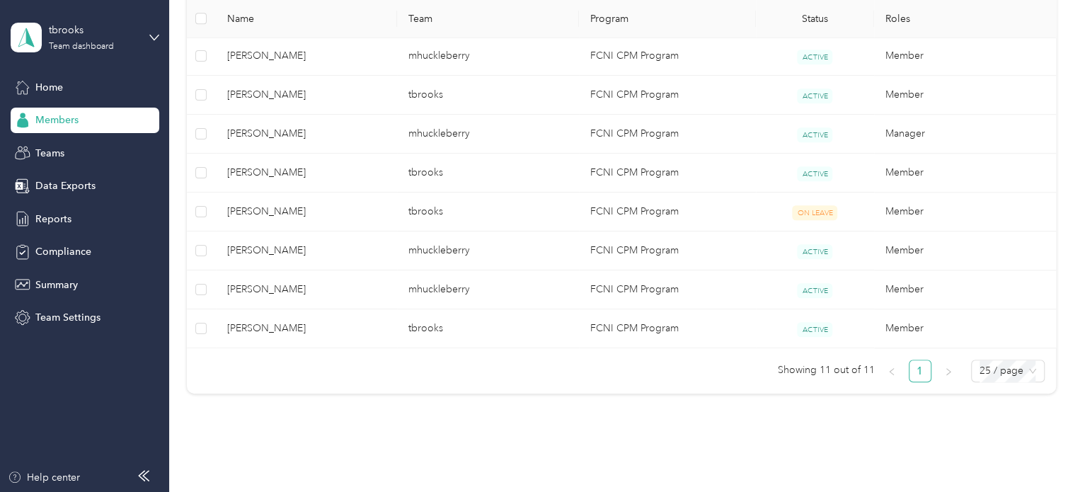
scroll to position [226, 0]
click at [40, 220] on span "Reports" at bounding box center [53, 219] width 36 height 15
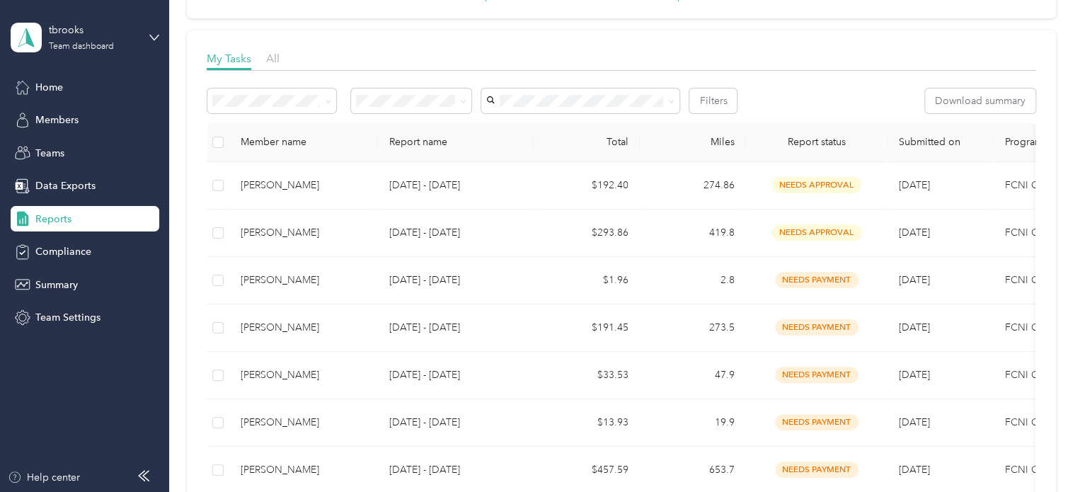
scroll to position [71, 0]
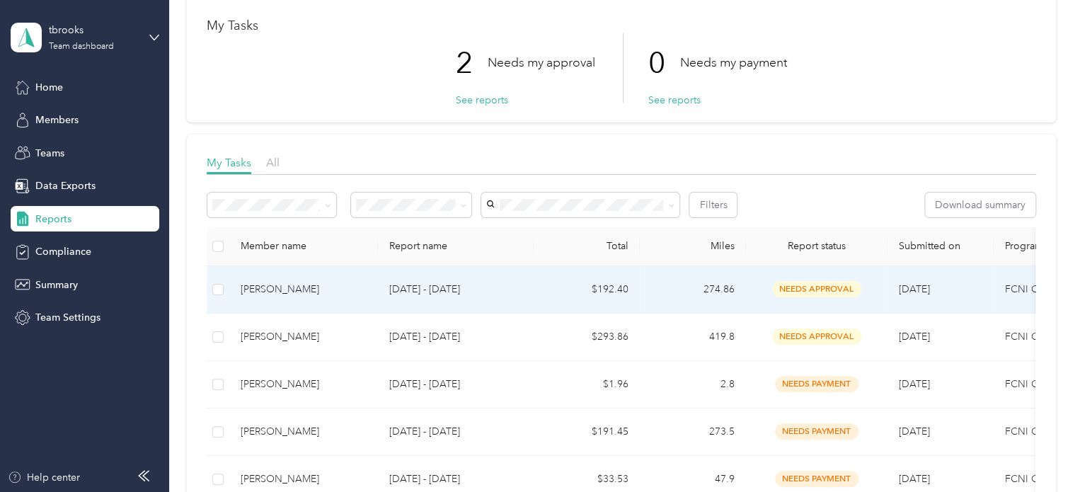
click at [305, 289] on div "[PERSON_NAME]" at bounding box center [304, 290] width 126 height 16
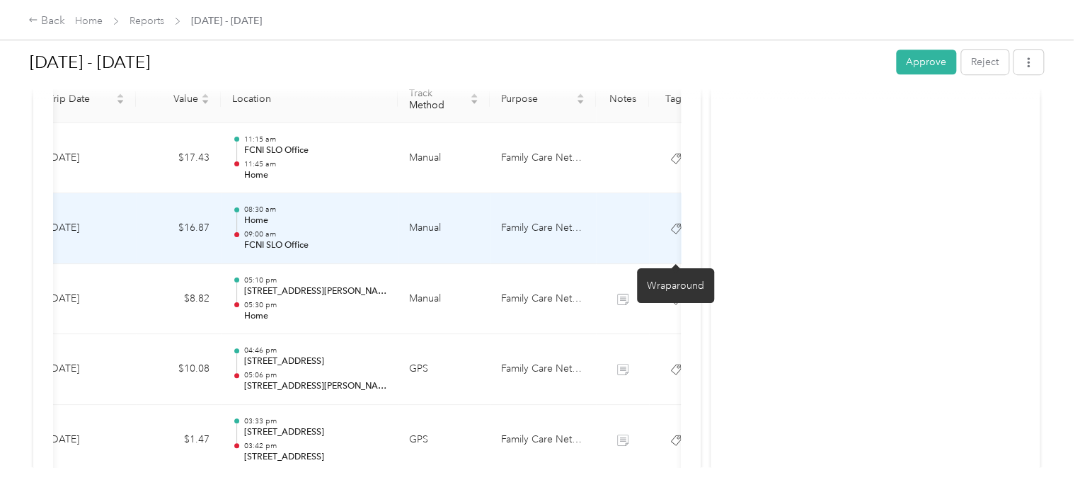
scroll to position [357, 0]
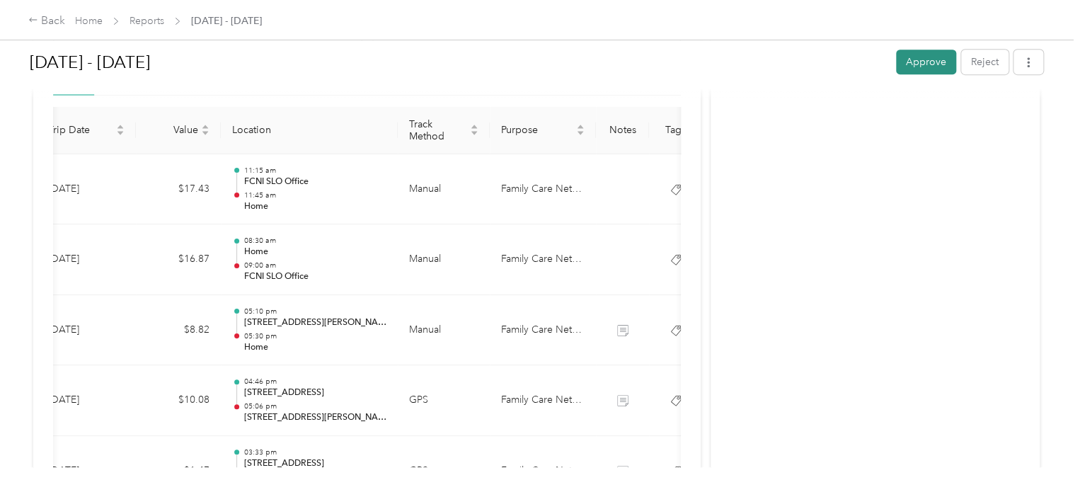
click at [913, 62] on button "Approve" at bounding box center [926, 62] width 60 height 25
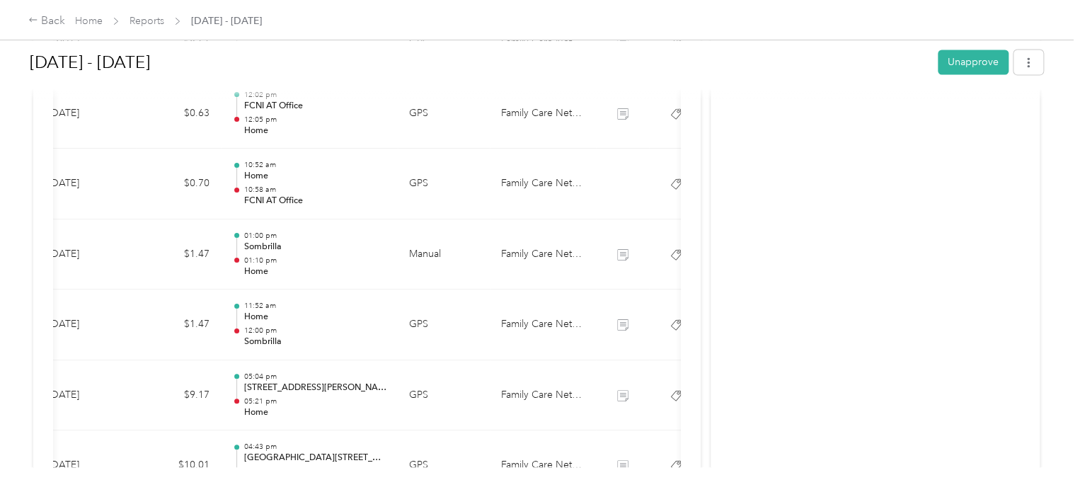
scroll to position [1277, 0]
click at [29, 21] on icon at bounding box center [33, 20] width 10 height 10
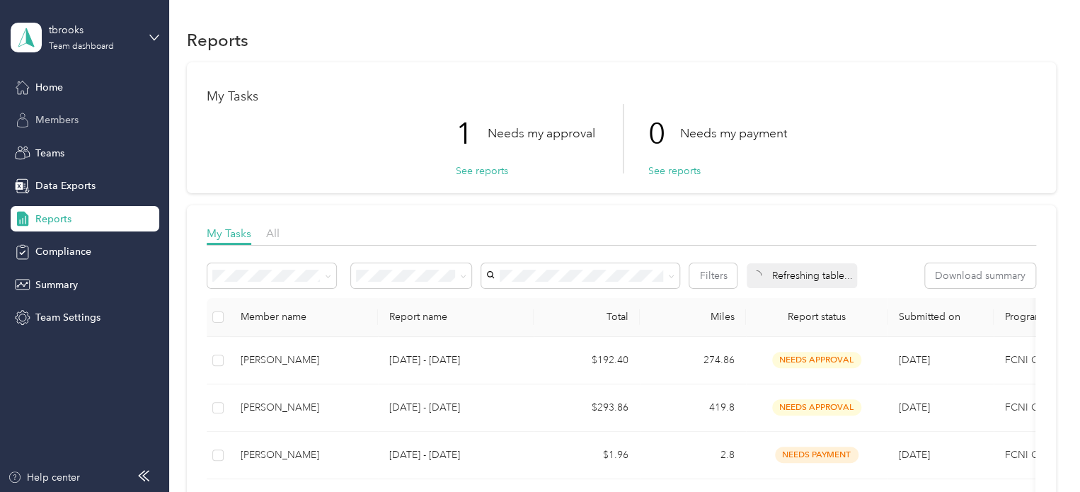
click at [57, 121] on span "Members" at bounding box center [56, 120] width 43 height 15
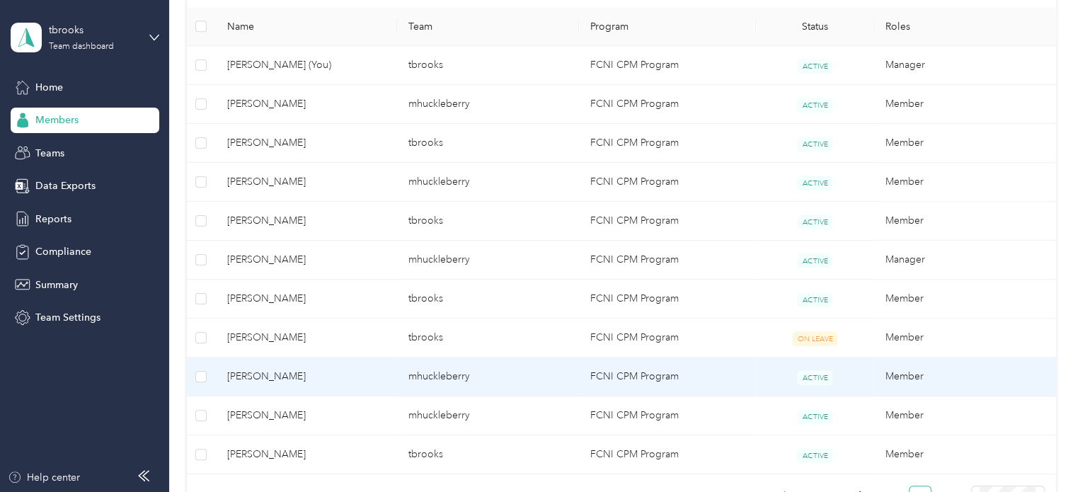
scroll to position [354, 0]
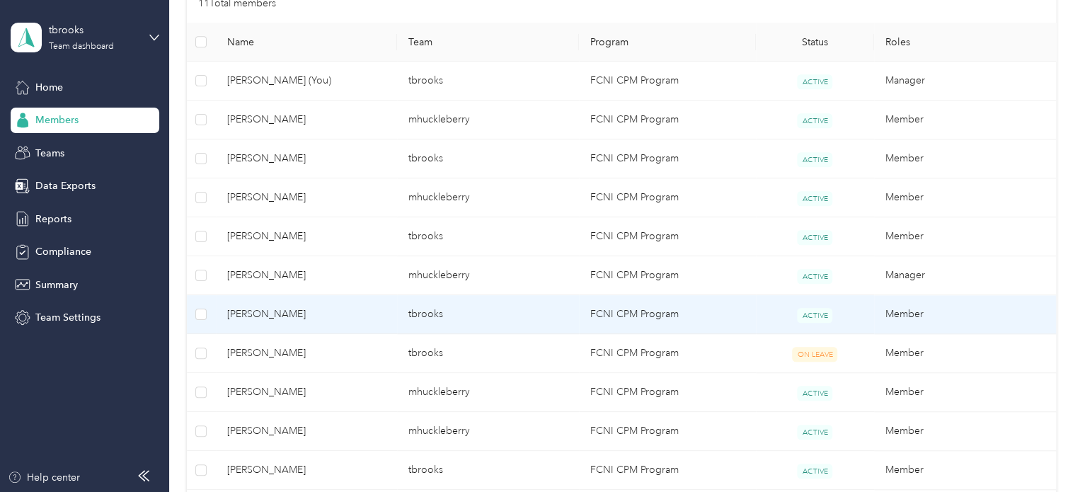
click at [301, 310] on span "[PERSON_NAME]" at bounding box center [306, 314] width 159 height 16
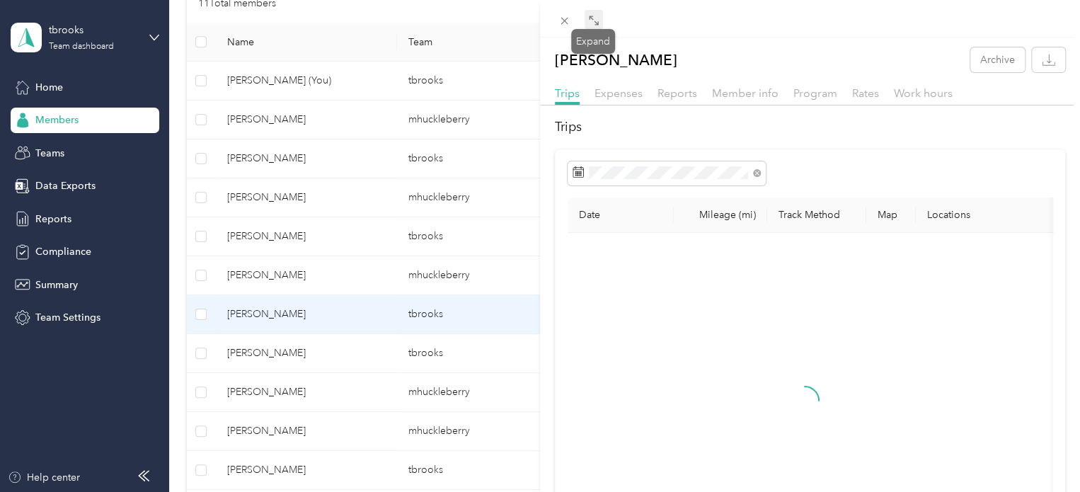
click at [586, 492] on div "Drag to resize Click to close [PERSON_NAME] Archive Trips Expenses Reports Memb…" at bounding box center [536, 492] width 1073 height 0
click at [594, 16] on icon at bounding box center [593, 20] width 11 height 11
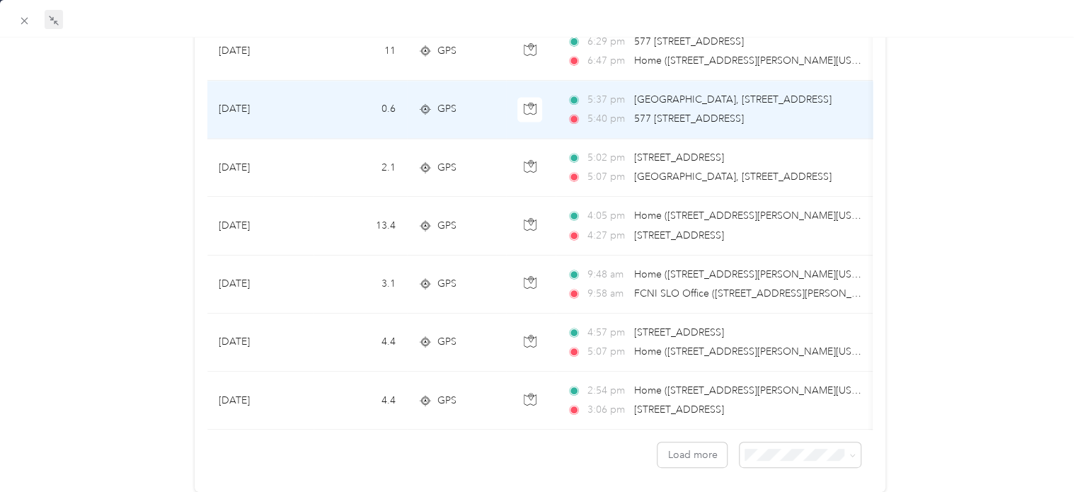
scroll to position [1317, 0]
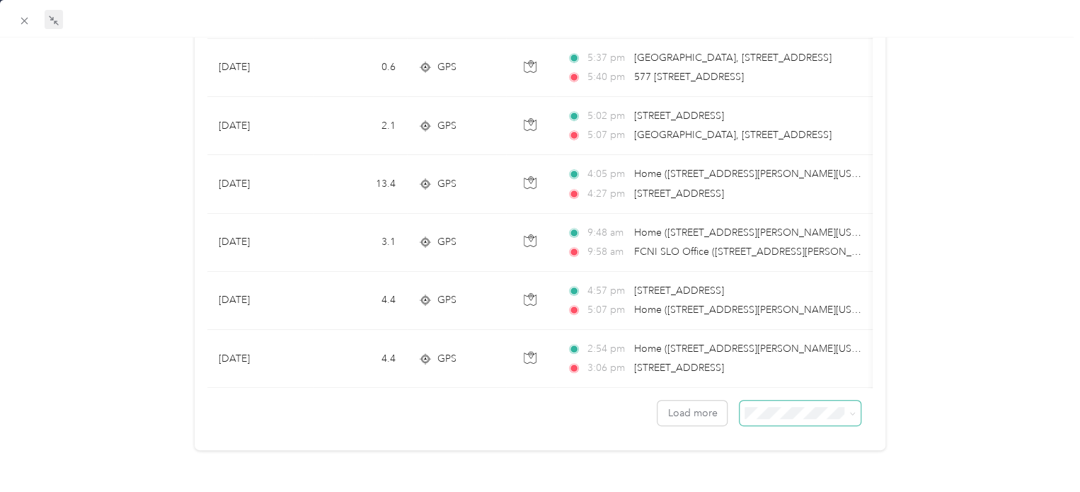
click at [781, 410] on span at bounding box center [800, 413] width 121 height 25
click at [781, 456] on div "50 per load" at bounding box center [790, 453] width 101 height 15
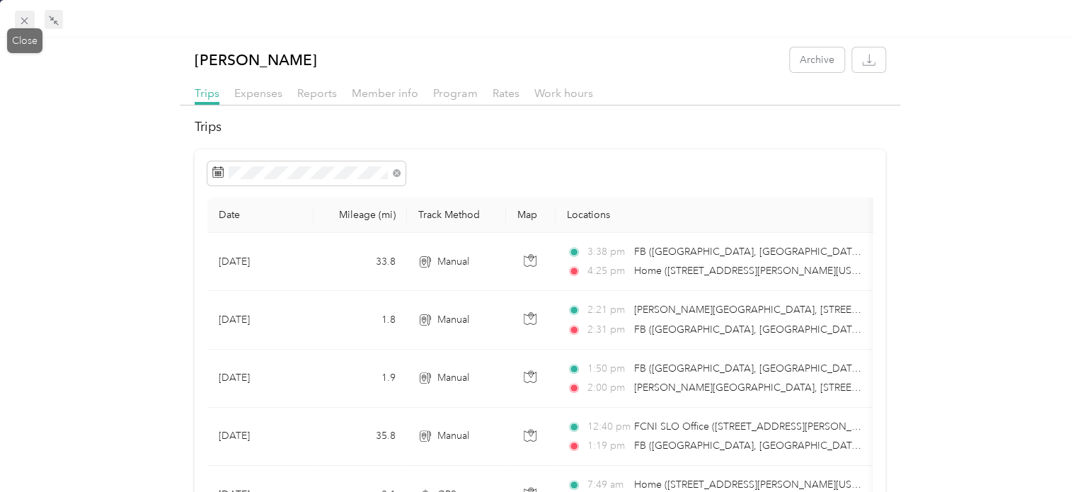
click at [28, 18] on icon at bounding box center [24, 21] width 12 height 12
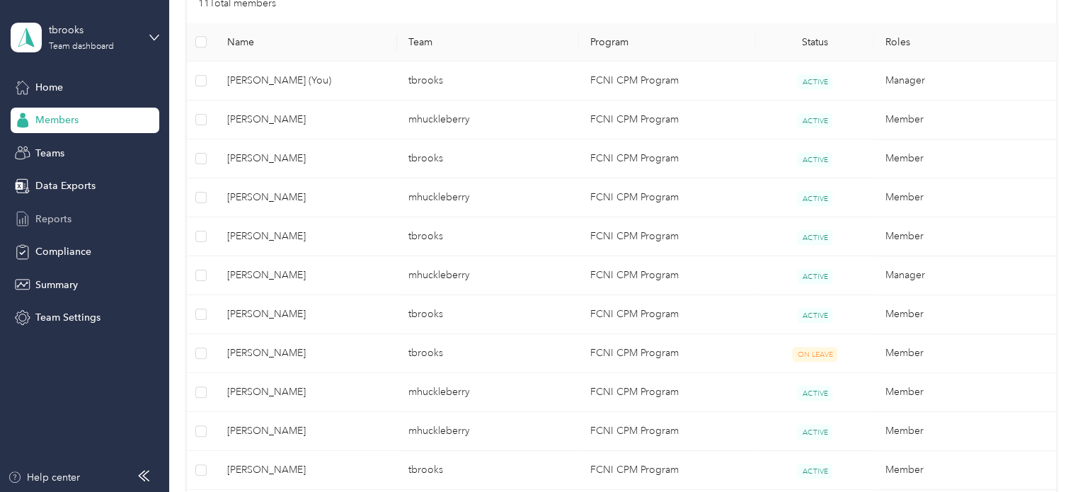
click at [46, 206] on div "Reports" at bounding box center [85, 218] width 149 height 25
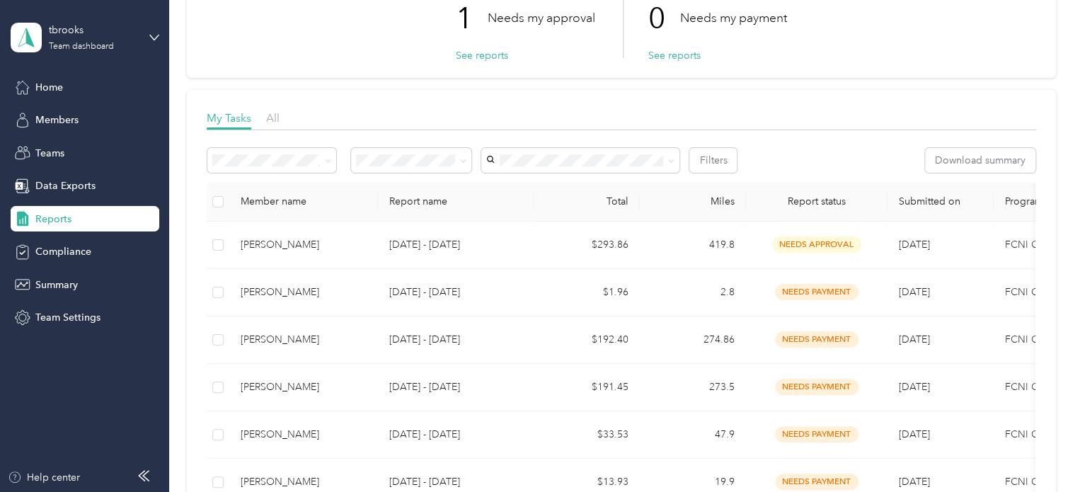
scroll to position [71, 0]
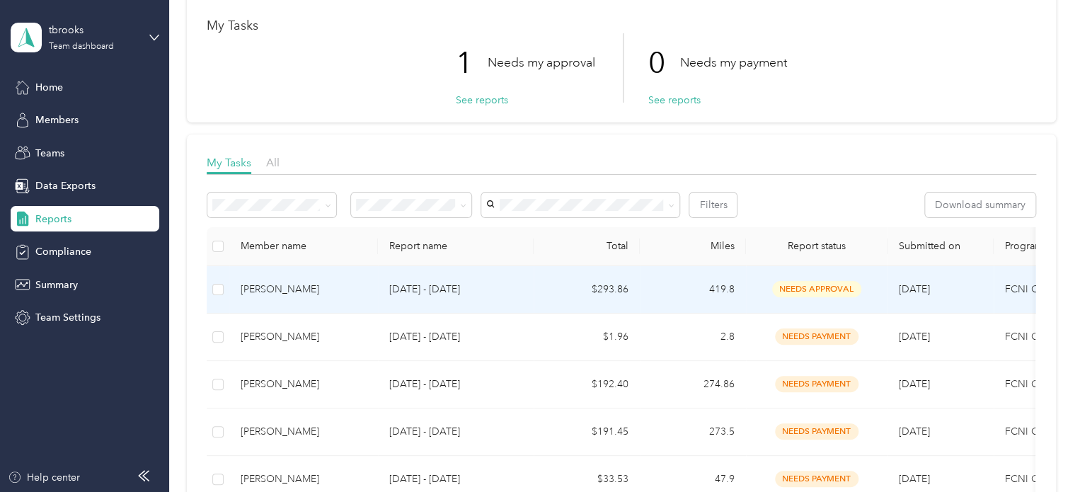
click at [277, 299] on td "[PERSON_NAME]" at bounding box center [303, 289] width 149 height 47
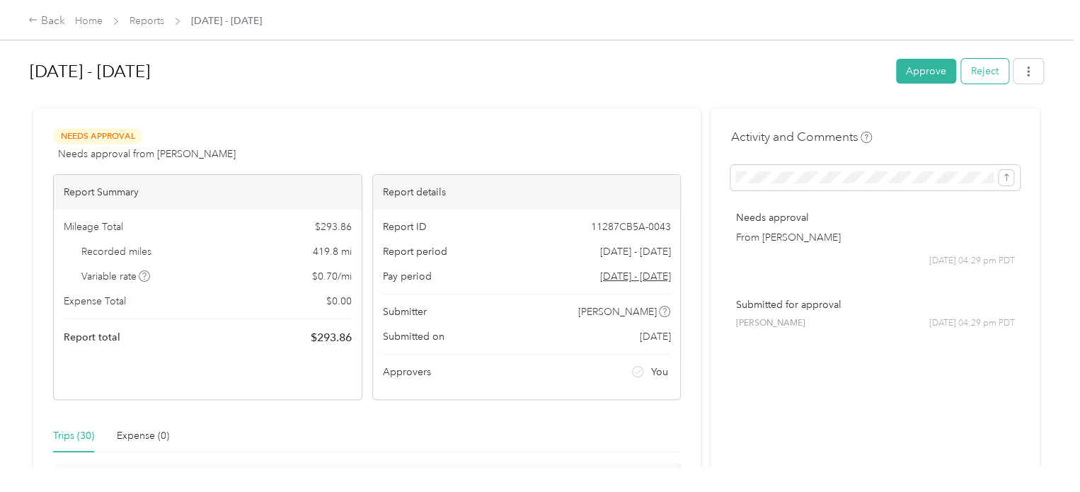
click at [980, 76] on button "Reject" at bounding box center [984, 71] width 47 height 25
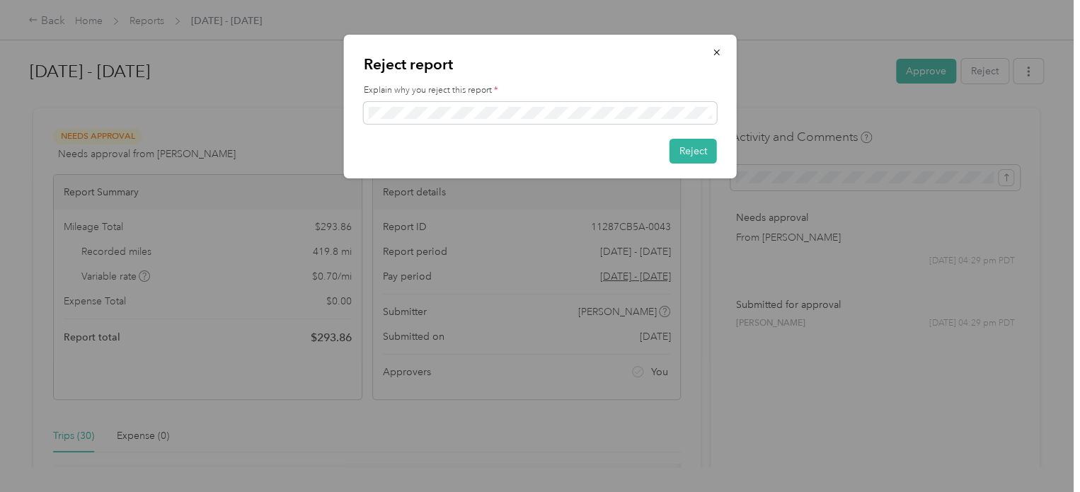
click at [727, 145] on div "Reject report Explain why you reject this report * Reject" at bounding box center [540, 107] width 393 height 144
click at [694, 156] on button "Reject" at bounding box center [693, 151] width 47 height 25
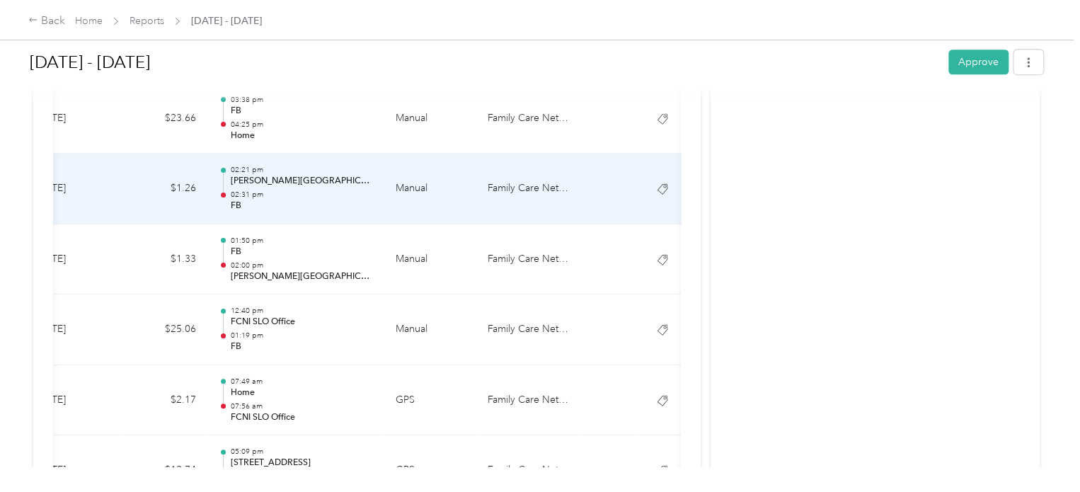
scroll to position [357, 0]
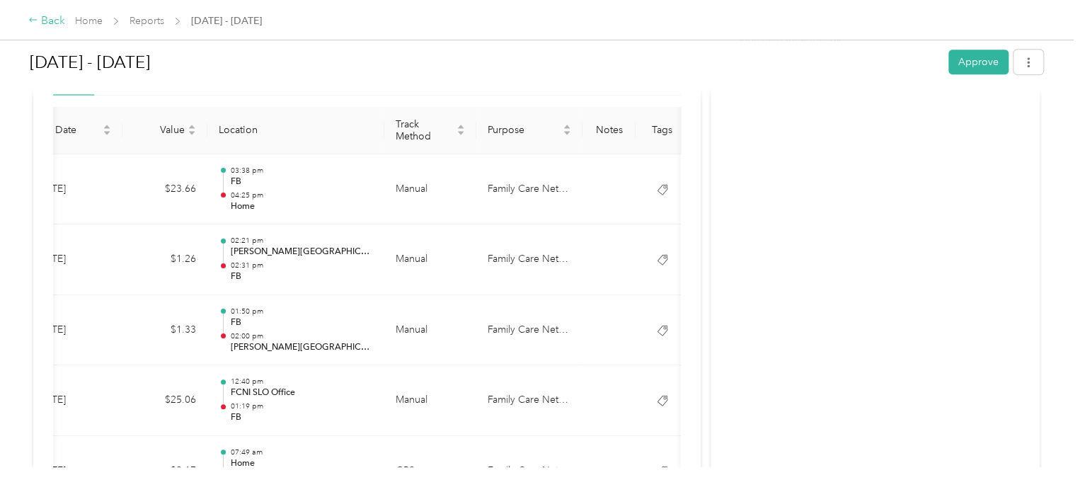
click at [57, 21] on div "Back" at bounding box center [46, 21] width 37 height 17
